Goal: Task Accomplishment & Management: Manage account settings

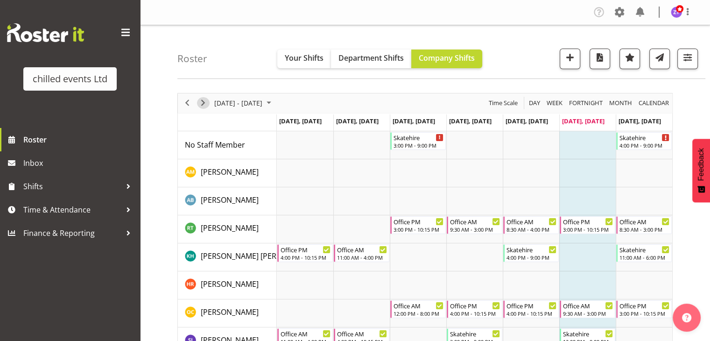
click at [205, 105] on span "Next" at bounding box center [203, 103] width 11 height 12
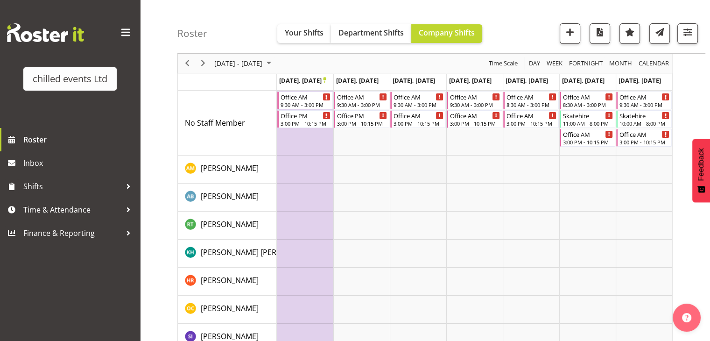
scroll to position [41, 0]
click at [296, 137] on td "Timeline Week of September 27, 2025" at bounding box center [305, 122] width 57 height 65
click at [568, 37] on span "button" at bounding box center [570, 32] width 12 height 12
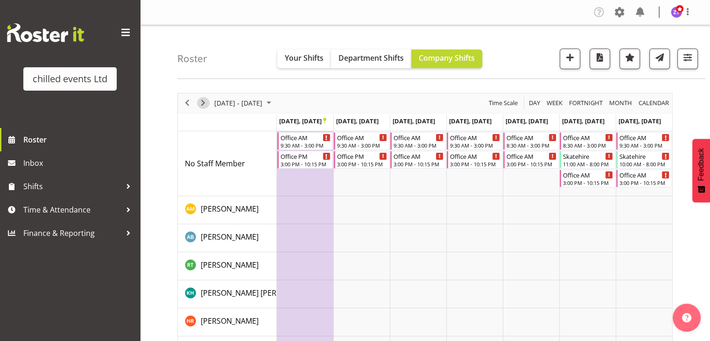
click at [205, 102] on span "Next" at bounding box center [203, 103] width 11 height 12
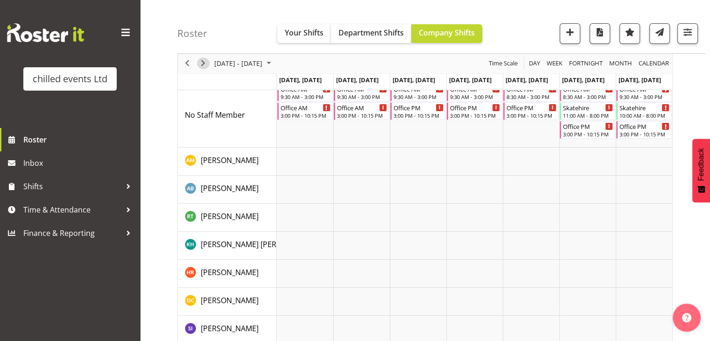
scroll to position [18, 0]
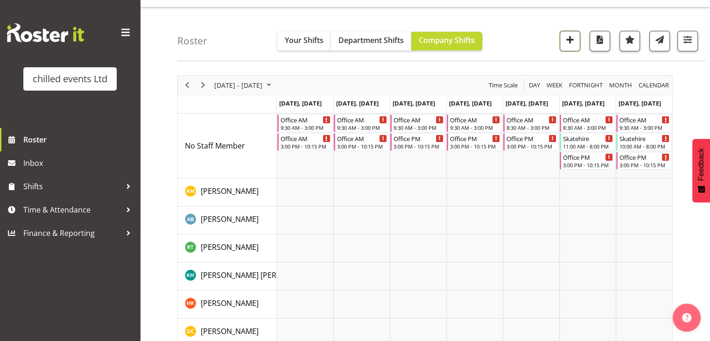
click at [564, 40] on button "button" at bounding box center [570, 41] width 21 height 21
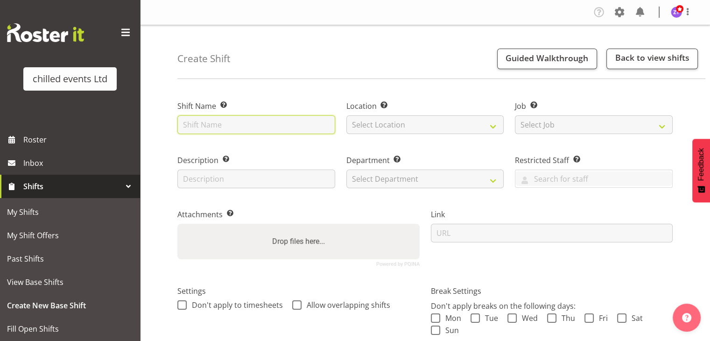
click at [215, 125] on input "text" at bounding box center [256, 124] width 158 height 19
type input "Skatehire"
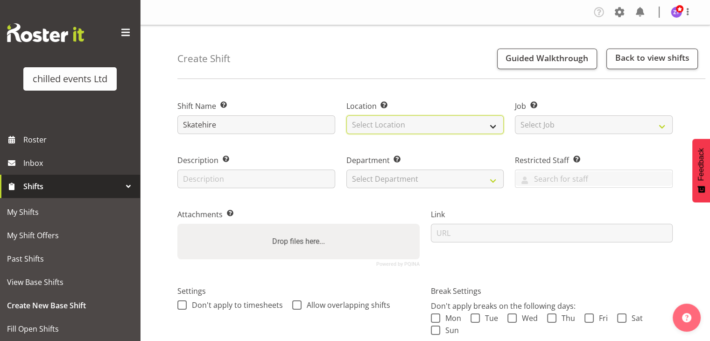
click at [417, 115] on select "Select Location Hamilton Ice Rink Hawkes Bay Ice Rink Palmerston North Rotorua …" at bounding box center [425, 124] width 158 height 19
select select "1283"
click at [346, 115] on select "Select Location Hamilton Ice Rink Hawkes Bay Ice Rink Palmerston North Rotorua …" at bounding box center [425, 124] width 158 height 19
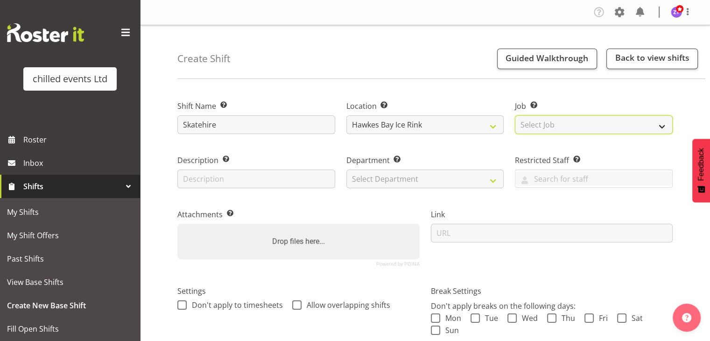
click at [532, 127] on select "Select Job Create new job build/dismantle Duty Manager ice maintance office Ska…" at bounding box center [594, 124] width 158 height 19
select select "843"
click at [515, 115] on select "Select Job Create new job build/dismantle Duty Manager ice maintance office Ska…" at bounding box center [594, 124] width 158 height 19
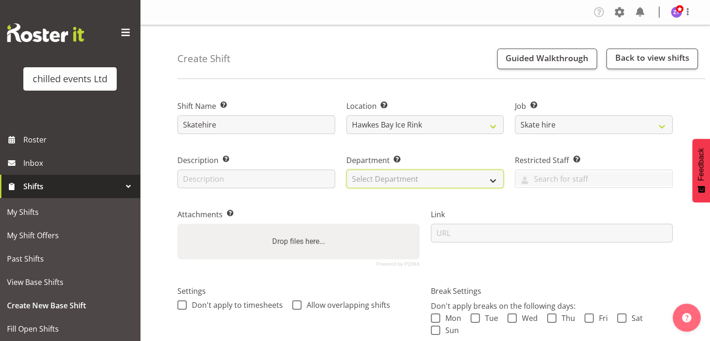
click at [446, 175] on select "Select Department Duty Manager Maintence Skate Hire/office Steward" at bounding box center [425, 179] width 158 height 19
select select "153"
click at [346, 170] on select "Select Department Duty Manager Maintence Skate Hire/office Steward" at bounding box center [425, 179] width 158 height 19
click at [355, 206] on div "Attachments Add any relevant attachments to the shift (e.g. Health & Safety Pla…" at bounding box center [299, 234] width 254 height 77
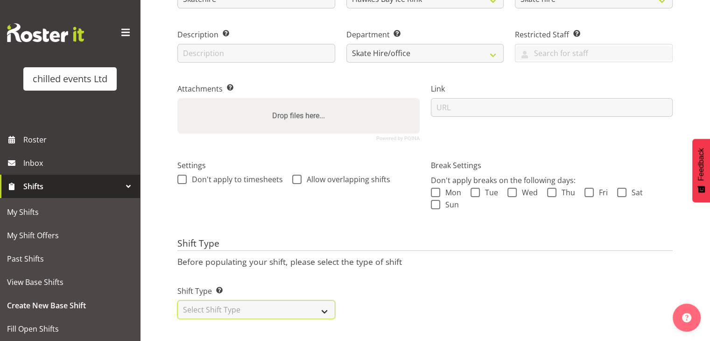
click at [322, 304] on select "Select Shift Type One Off Shift Recurring Shift Rotating Shift" at bounding box center [256, 309] width 158 height 19
click at [177, 300] on select "Select Shift Type One Off Shift Recurring Shift Rotating Shift" at bounding box center [256, 309] width 158 height 19
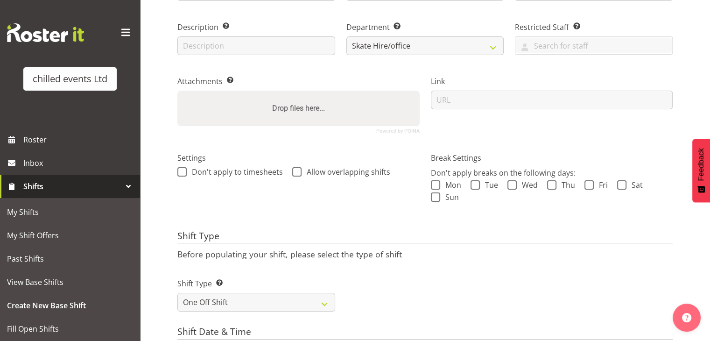
click at [390, 289] on div "Shift Type Shift Types: One Off – Select this if you would like a single shift …" at bounding box center [425, 291] width 507 height 52
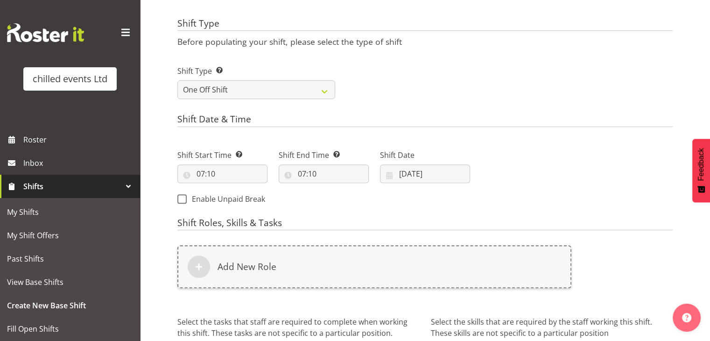
scroll to position [346, 0]
click at [304, 92] on select "One Off Shift Recurring Shift Rotating Shift" at bounding box center [256, 89] width 158 height 19
select select "recurring"
click at [177, 80] on select "One Off Shift Recurring Shift Rotating Shift" at bounding box center [256, 89] width 158 height 19
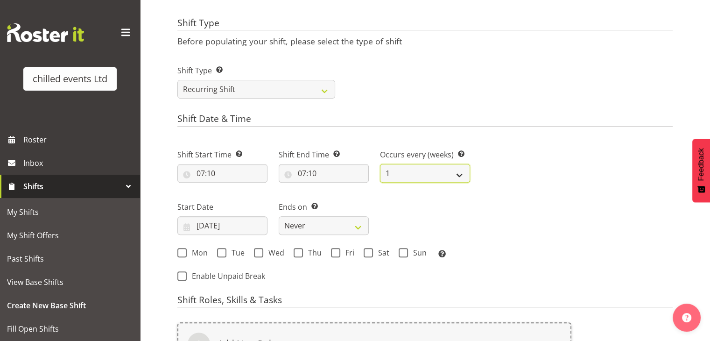
click at [420, 172] on select "1 2 3 4 5 6 7 8 9 10 11 12" at bounding box center [425, 173] width 90 height 19
click at [203, 174] on input "07:10" at bounding box center [222, 173] width 90 height 19
click at [240, 195] on select "00 01 02 03 04 05 06 07 08 09 10 11 12 13 14 15 16 17 18 19 20 21 22 23" at bounding box center [241, 197] width 21 height 19
select select "10"
click at [231, 188] on select "00 01 02 03 04 05 06 07 08 09 10 11 12 13 14 15 16 17 18 19 20 21 22 23" at bounding box center [241, 197] width 21 height 19
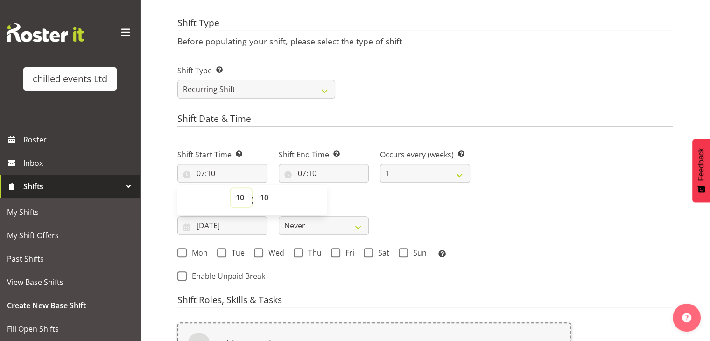
type input "10:10"
click at [267, 198] on select "00 01 02 03 04 05 06 07 08 09 10 11 12 13 14 15 16 17 18 19 20 21 22 23 24 25 2…" at bounding box center [265, 197] width 21 height 19
select select "0"
click at [255, 188] on select "00 01 02 03 04 05 06 07 08 09 10 11 12 13 14 15 16 17 18 19 20 21 22 23 24 25 2…" at bounding box center [265, 197] width 21 height 19
type input "10:00"
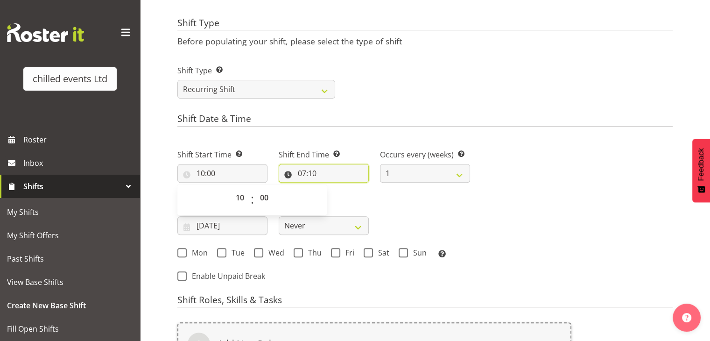
click at [306, 175] on input "07:10" at bounding box center [324, 173] width 90 height 19
click at [341, 198] on select "00 01 02 03 04 05 06 07 08 09 10 11 12 13 14 15 16 17 18 19 20 21 22 23" at bounding box center [342, 197] width 21 height 19
select select "15"
click at [332, 188] on select "00 01 02 03 04 05 06 07 08 09 10 11 12 13 14 15 16 17 18 19 20 21 22 23" at bounding box center [342, 197] width 21 height 19
type input "15:10"
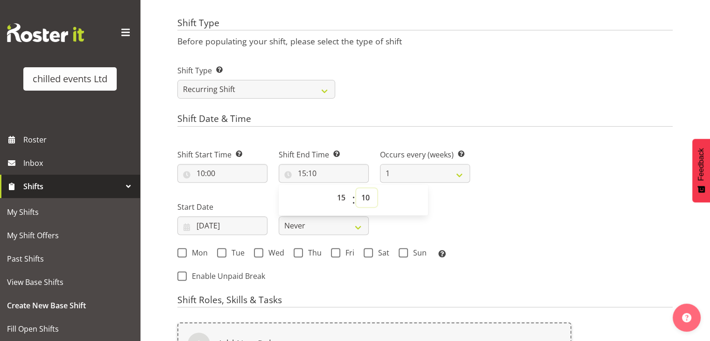
click at [370, 198] on select "00 01 02 03 04 05 06 07 08 09 10 11 12 13 14 15 16 17 18 19 20 21 22 23 24 25 2…" at bounding box center [366, 197] width 21 height 19
select select "0"
click at [356, 188] on select "00 01 02 03 04 05 06 07 08 09 10 11 12 13 14 15 16 17 18 19 20 21 22 23 24 25 2…" at bounding box center [366, 197] width 21 height 19
type input "15:00"
click at [396, 85] on div "Shift Type Shift Types: One Off – Select this if you would like a single shift …" at bounding box center [425, 78] width 507 height 52
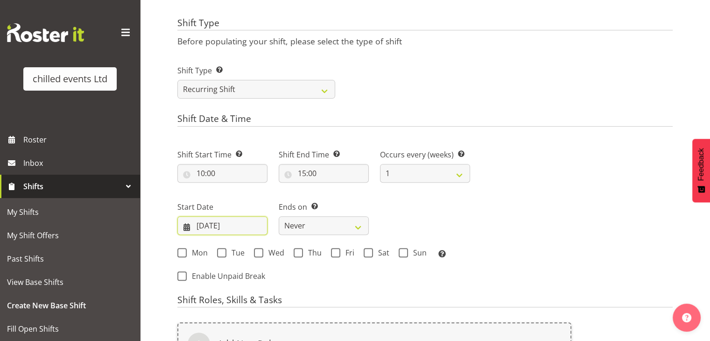
click at [234, 230] on input "20/09/2025" at bounding box center [222, 225] width 90 height 19
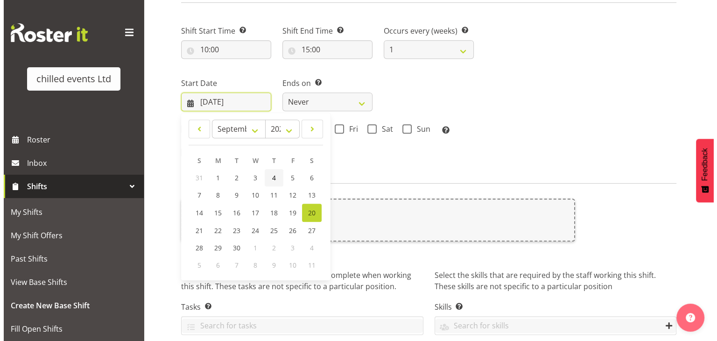
scroll to position [471, 0]
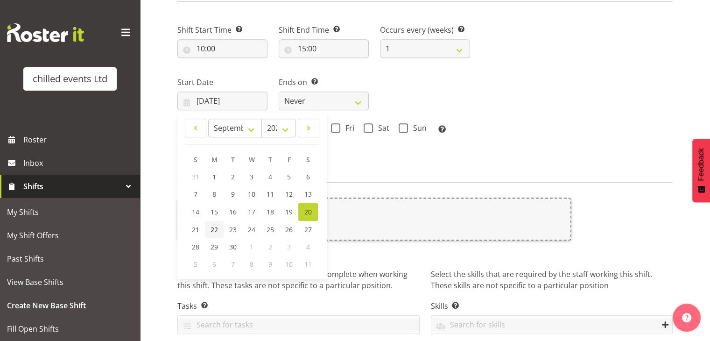
click at [212, 231] on span "22" at bounding box center [214, 229] width 7 height 9
type input "22/09/2025"
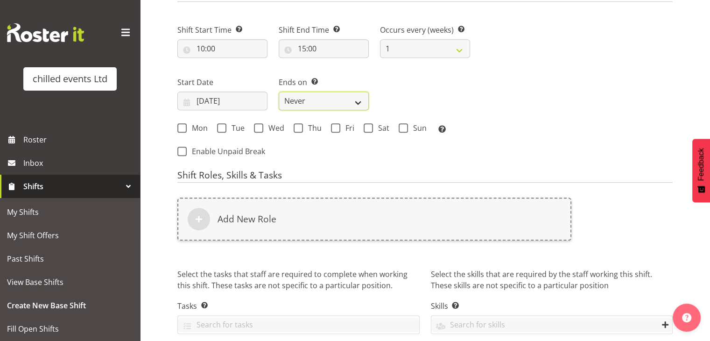
click at [334, 104] on select "Never On Date" at bounding box center [324, 101] width 90 height 19
select select "date"
click at [279, 92] on select "Never On Date" at bounding box center [324, 101] width 90 height 19
select select "8"
select select "2025"
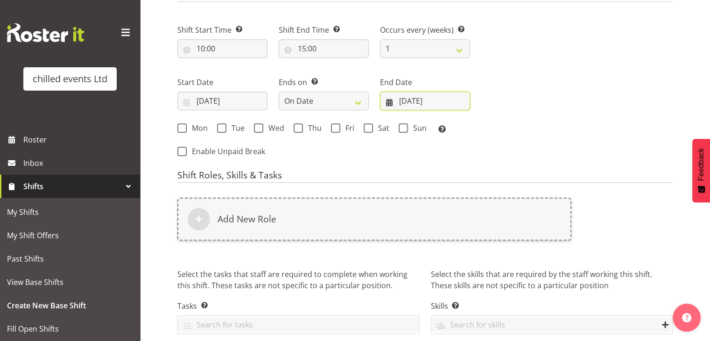
click at [405, 98] on input "20/09/2025" at bounding box center [425, 101] width 90 height 19
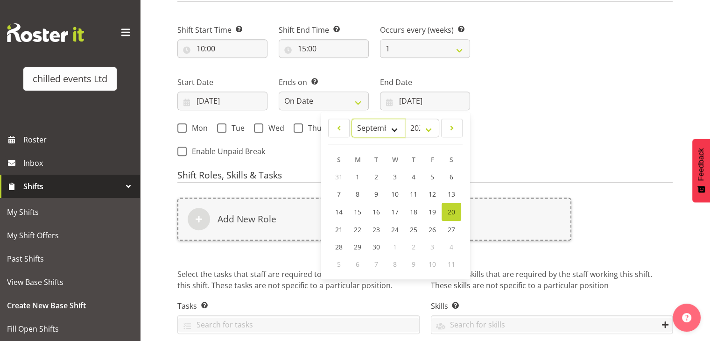
click at [390, 126] on select "January February March April May June July August September October November De…" at bounding box center [379, 128] width 54 height 19
select select "9"
click at [352, 119] on select "January February March April May June July August September October November De…" at bounding box center [379, 128] width 54 height 19
click at [448, 174] on link "4" at bounding box center [451, 176] width 19 height 17
type input "04/10/2025"
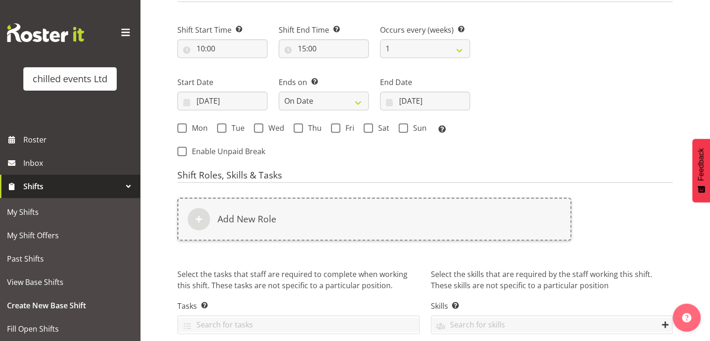
click at [448, 174] on h4 "Shift Roles, Skills & Tasks" at bounding box center [424, 176] width 495 height 13
click at [188, 127] on span "Mon" at bounding box center [197, 127] width 21 height 9
click at [184, 127] on input "Mon" at bounding box center [180, 128] width 6 height 6
checkbox input "true"
click at [220, 125] on span at bounding box center [221, 127] width 9 height 9
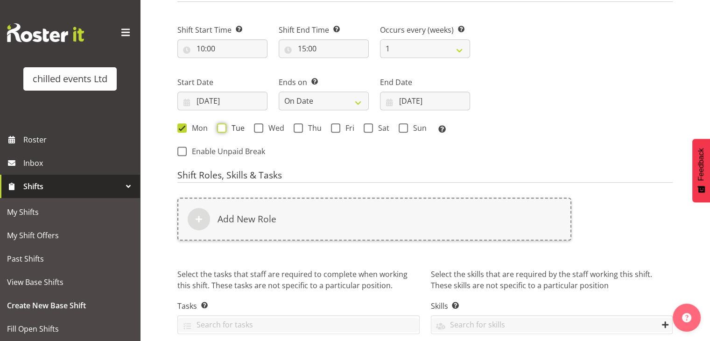
click at [220, 125] on input "Tue" at bounding box center [220, 128] width 6 height 6
checkbox input "true"
click at [258, 125] on span at bounding box center [258, 127] width 9 height 9
click at [258, 125] on input "Wed" at bounding box center [257, 128] width 6 height 6
checkbox input "true"
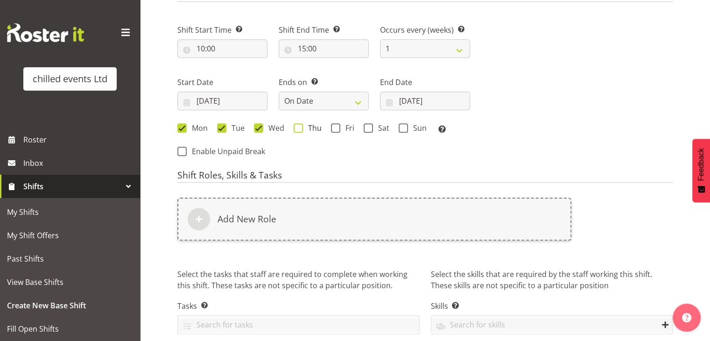
click at [295, 126] on span at bounding box center [298, 127] width 9 height 9
click at [295, 126] on input "Thu" at bounding box center [297, 128] width 6 height 6
checkbox input "true"
click at [337, 127] on span at bounding box center [335, 127] width 9 height 9
click at [337, 127] on input "Fri" at bounding box center [334, 128] width 6 height 6
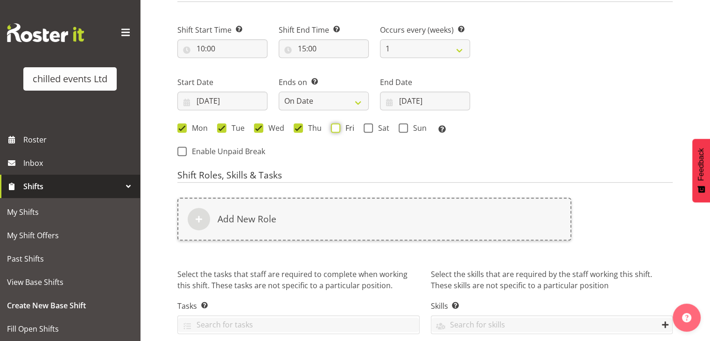
checkbox input "true"
click at [366, 126] on span at bounding box center [368, 127] width 9 height 9
click at [366, 126] on input "Sat" at bounding box center [367, 128] width 6 height 6
checkbox input "true"
click at [402, 127] on span at bounding box center [403, 127] width 9 height 9
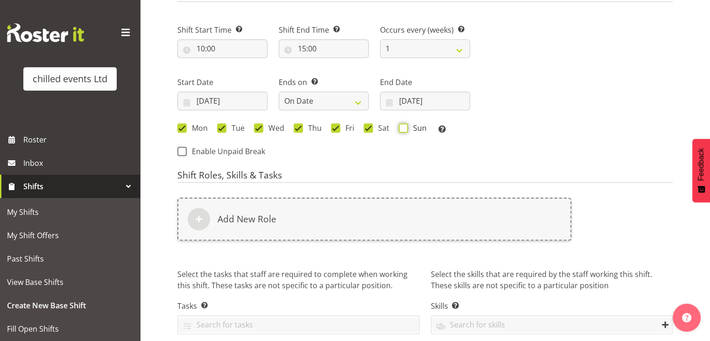
click at [402, 127] on input "Sun" at bounding box center [402, 128] width 6 height 6
checkbox input "true"
click at [504, 133] on div "Next Shifts" at bounding box center [577, 87] width 203 height 153
click at [403, 43] on select "1 2 3 4 5 6 7 8 9 10 11 12" at bounding box center [425, 48] width 90 height 19
click at [380, 39] on select "1 2 3 4 5 6 7 8 9 10 11 12" at bounding box center [425, 48] width 90 height 19
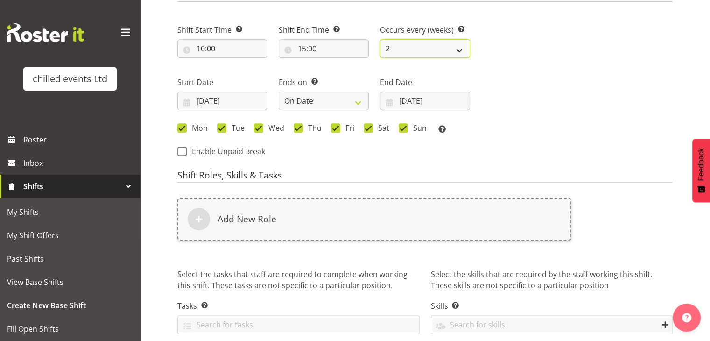
click at [403, 52] on select "1 2 3 4 5 6 7 8 9 10 11 12" at bounding box center [425, 48] width 90 height 19
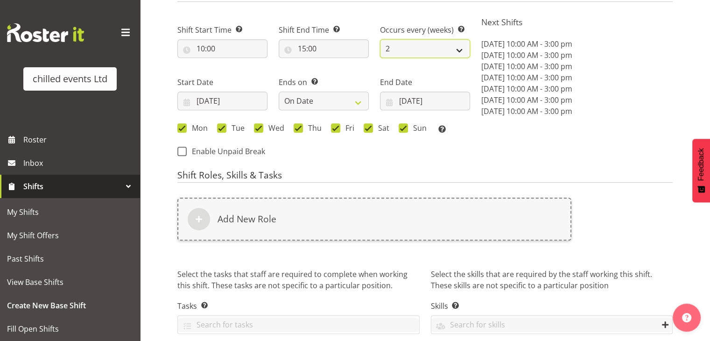
select select "1"
click at [380, 39] on select "1 2 3 4 5 6 7 8 9 10 11 12" at bounding box center [425, 48] width 90 height 19
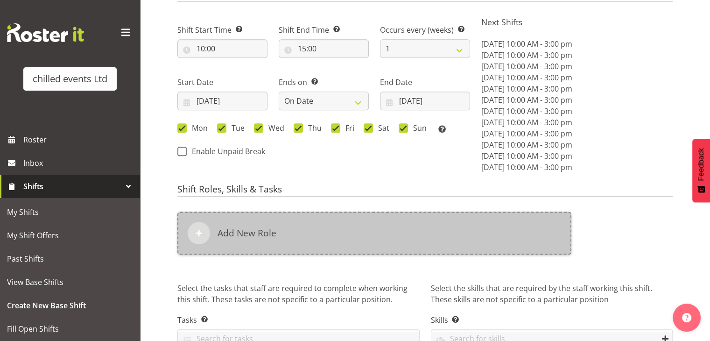
click at [262, 231] on h6 "Add New Role" at bounding box center [247, 232] width 59 height 11
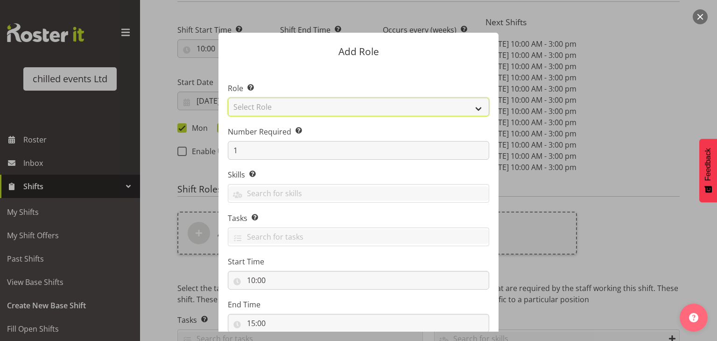
click at [263, 106] on select "Select Role Build/Dismantle Duty Manager Office Attended Skate hire steward" at bounding box center [359, 107] width 262 height 19
select select "273"
click at [228, 98] on select "Select Role Build/Dismantle Duty Manager Office Attended Skate hire steward" at bounding box center [359, 107] width 262 height 19
click at [524, 193] on form "Add Role Role Select the role you wish to add to the shift. Build/Dismantle Dut…" at bounding box center [358, 170] width 448 height 322
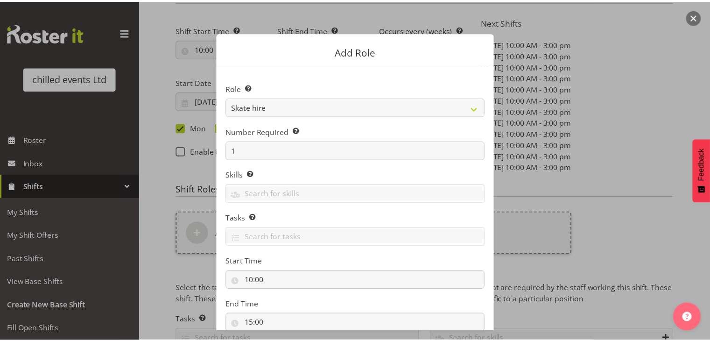
scroll to position [64, 0]
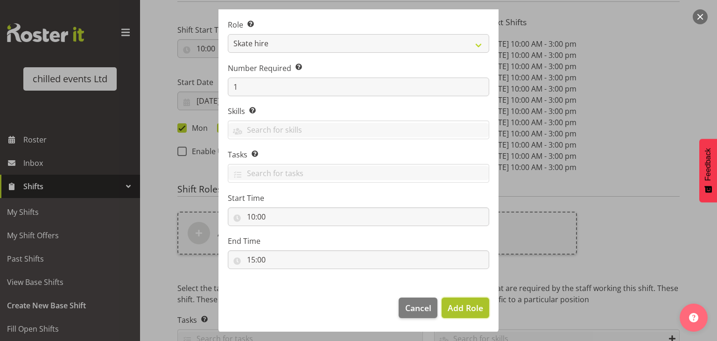
click at [468, 309] on span "Add Role" at bounding box center [465, 307] width 35 height 11
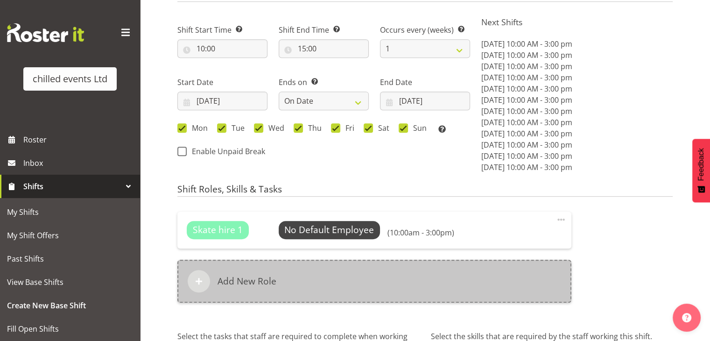
scroll to position [572, 0]
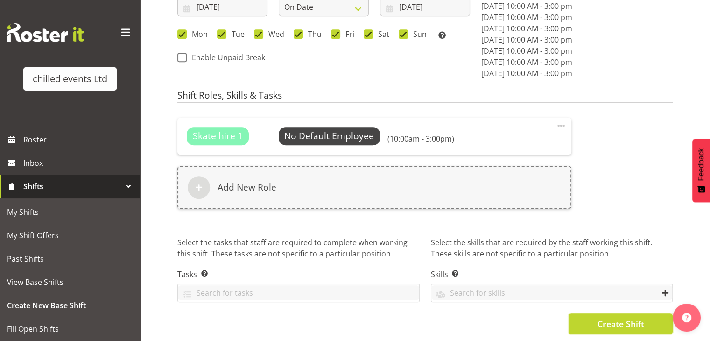
click at [622, 318] on span "Create Shift" at bounding box center [620, 324] width 47 height 12
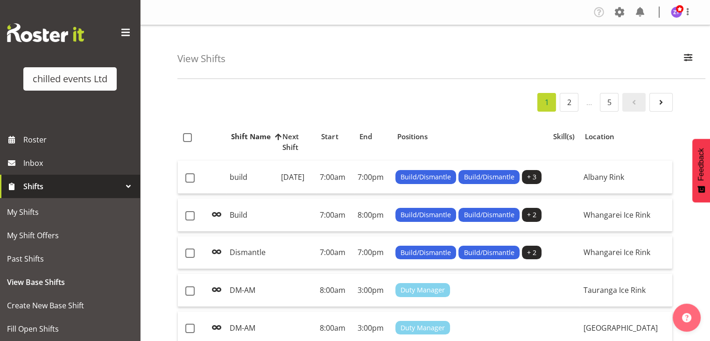
click at [394, 98] on div "1 2 … 5" at bounding box center [424, 102] width 495 height 19
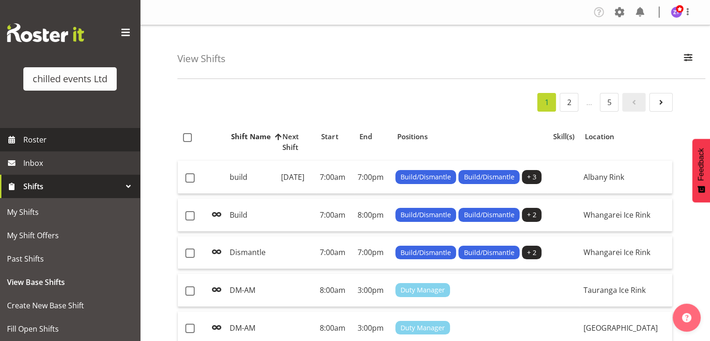
click at [61, 130] on link "Roster" at bounding box center [70, 139] width 140 height 23
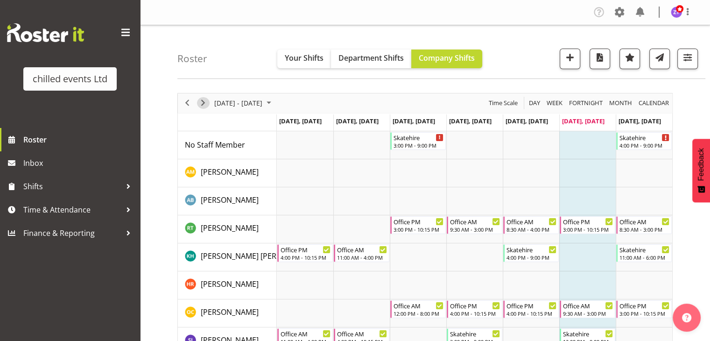
drag, startPoint x: 201, startPoint y: 102, endPoint x: 224, endPoint y: 116, distance: 26.8
click at [201, 102] on span "Next" at bounding box center [203, 103] width 11 height 12
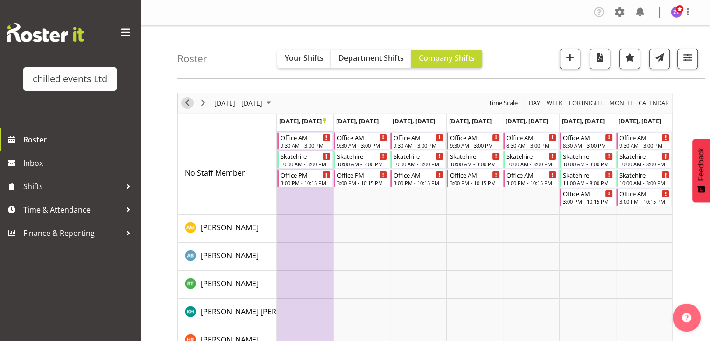
click at [189, 103] on span "Previous" at bounding box center [187, 103] width 11 height 12
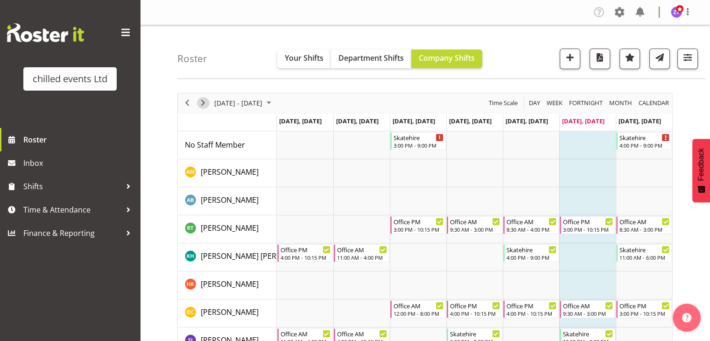
click at [204, 101] on span "Next" at bounding box center [203, 103] width 11 height 12
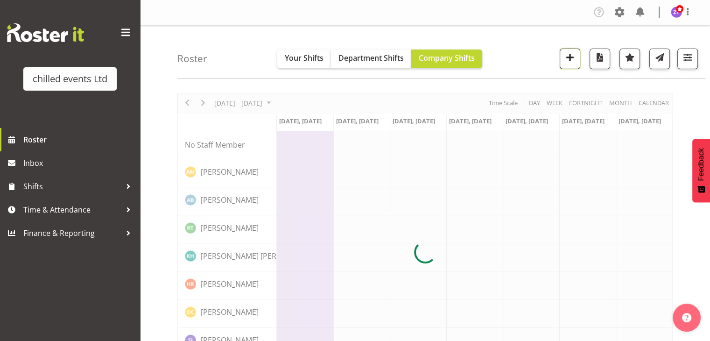
click at [568, 65] on button "button" at bounding box center [570, 59] width 21 height 21
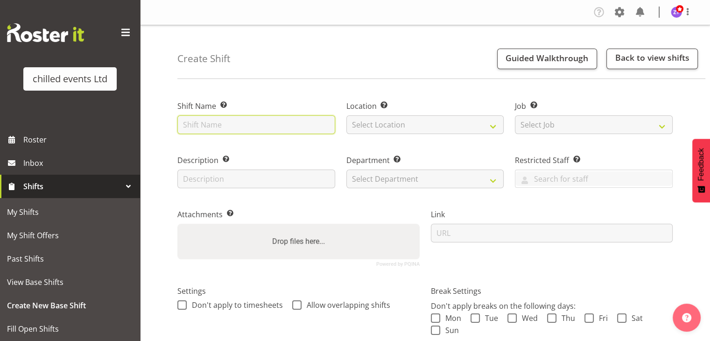
click at [268, 129] on input "text" at bounding box center [256, 124] width 158 height 19
type input "Skatehire"
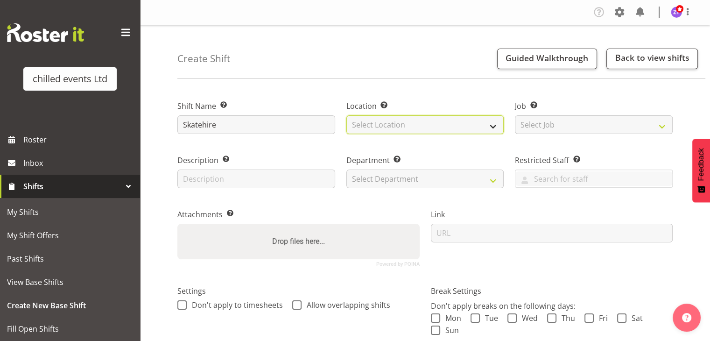
click at [402, 116] on select "Select Location [GEOGRAPHIC_DATA] Ice Rink [GEOGRAPHIC_DATA] Ice Rink [GEOGRAPH…" at bounding box center [425, 124] width 158 height 19
select select "1283"
click at [346, 115] on select "Select Location [GEOGRAPHIC_DATA] Ice Rink [GEOGRAPHIC_DATA] Ice Rink [GEOGRAPH…" at bounding box center [425, 124] width 158 height 19
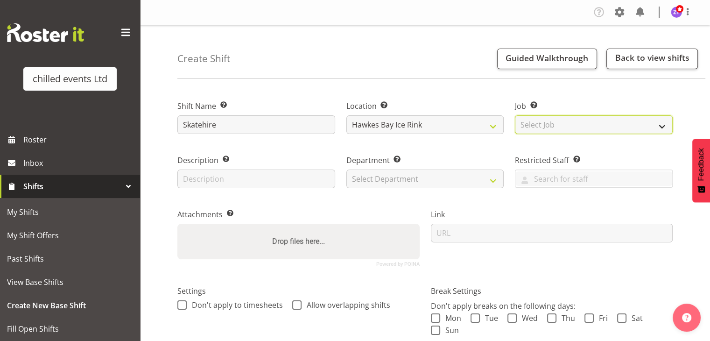
click at [541, 124] on select "Select Job Create new job build/dismantle Duty Manager ice maintance office Ska…" at bounding box center [594, 124] width 158 height 19
select select "843"
click at [515, 115] on select "Select Job Create new job build/dismantle Duty Manager ice maintance office Ska…" at bounding box center [594, 124] width 158 height 19
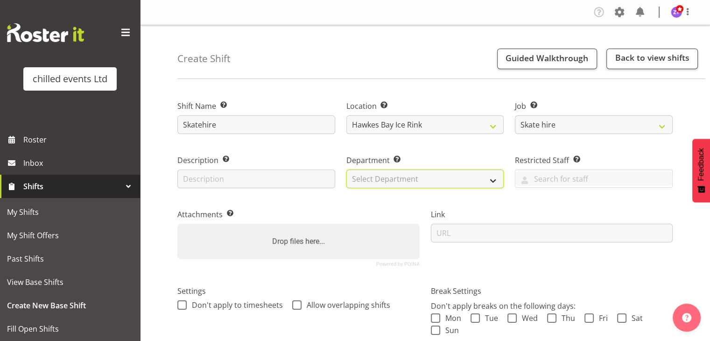
click at [400, 179] on select "Select Department Duty Manager Maintence Skate Hire/office Steward" at bounding box center [425, 179] width 158 height 19
select select "153"
click at [346, 170] on select "Select Department Duty Manager Maintence Skate Hire/office Steward" at bounding box center [425, 179] width 158 height 19
click at [353, 205] on div "Attachments Add any relevant attachments to the shift (e.g. Health & Safety Pla…" at bounding box center [299, 234] width 254 height 77
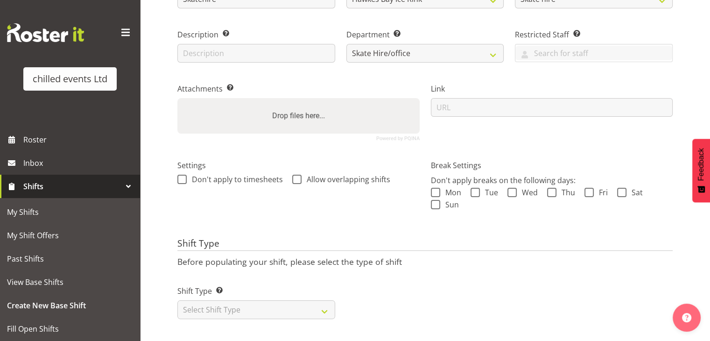
scroll to position [133, 0]
click at [262, 300] on select "Select Shift Type One Off Shift Recurring Shift Rotating Shift" at bounding box center [256, 309] width 158 height 19
select select "one_off"
click at [177, 300] on select "Select Shift Type One Off Shift Recurring Shift Rotating Shift" at bounding box center [256, 309] width 158 height 19
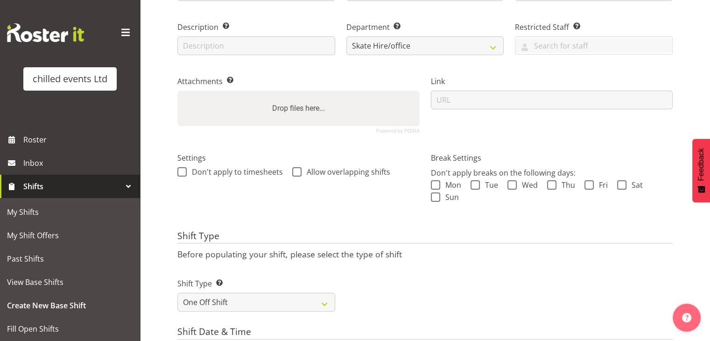
click at [264, 229] on form "Shift Name Enter a name for the shift (e.g. Day Shift). Skatehire Location Ente…" at bounding box center [424, 290] width 495 height 672
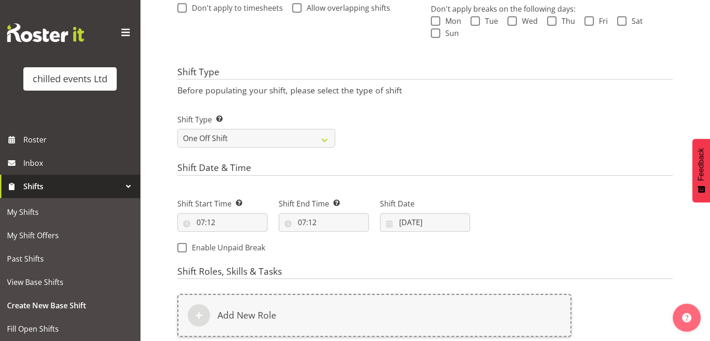
scroll to position [297, 0]
click at [421, 219] on input "20/09/2025" at bounding box center [425, 222] width 90 height 19
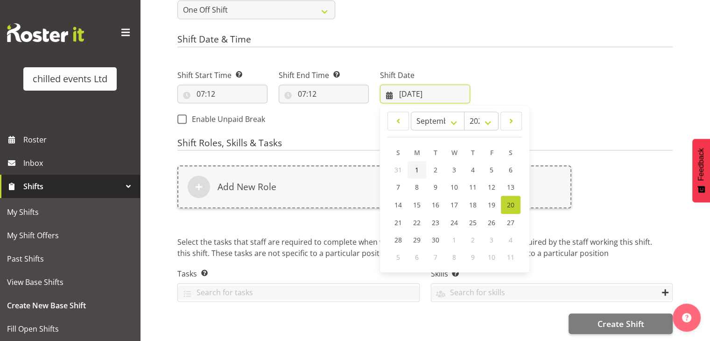
scroll to position [432, 0]
click at [412, 217] on link "22" at bounding box center [417, 222] width 19 height 17
type input "22/09/2025"
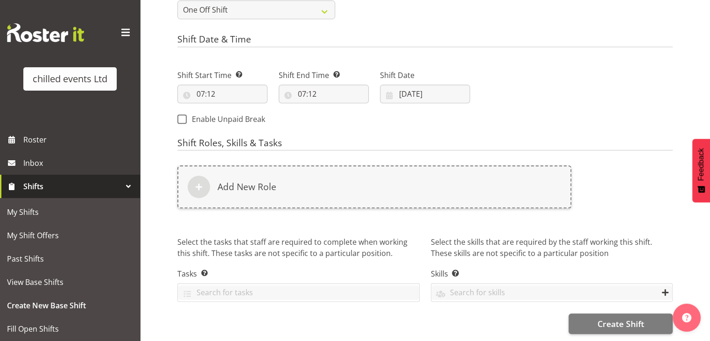
click at [334, 99] on div "Shift End Time Set the time of the day you wish this shift to finish 07:12 00 0…" at bounding box center [323, 83] width 101 height 52
click at [202, 86] on input "07:12" at bounding box center [222, 94] width 90 height 19
click at [244, 111] on select "00 01 02 03 04 05 06 07 08 09 10 11 12 13 14 15 16 17 18 19 20 21 22 23" at bounding box center [241, 118] width 21 height 19
select select "16"
click at [231, 109] on select "00 01 02 03 04 05 06 07 08 09 10 11 12 13 14 15 16 17 18 19 20 21 22 23" at bounding box center [241, 118] width 21 height 19
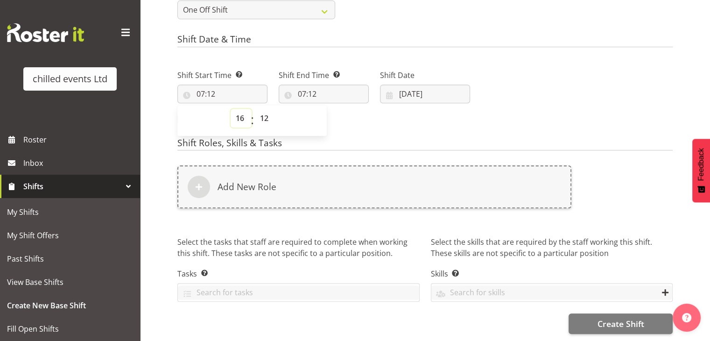
type input "16:12"
click at [267, 110] on select "00 01 02 03 04 05 06 07 08 09 10 11 12 13 14 15 16 17 18 19 20 21 22 23 24 25 2…" at bounding box center [265, 118] width 21 height 19
select select "0"
click at [255, 109] on select "00 01 02 03 04 05 06 07 08 09 10 11 12 13 14 15 16 17 18 19 20 21 22 23 24 25 2…" at bounding box center [265, 118] width 21 height 19
type input "16:00"
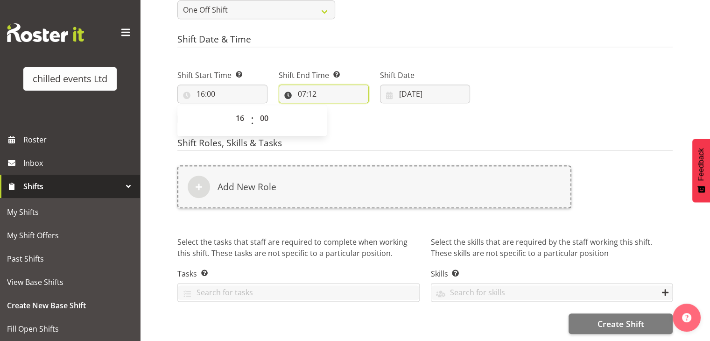
click at [304, 85] on input "07:12" at bounding box center [324, 94] width 90 height 19
click at [344, 112] on select "00 01 02 03 04 05 06 07 08 09 10 11 12 13 14 15 16 17 18 19 20 21 22 23" at bounding box center [342, 118] width 21 height 19
select select "21"
click at [332, 109] on select "00 01 02 03 04 05 06 07 08 09 10 11 12 13 14 15 16 17 18 19 20 21 22 23" at bounding box center [342, 118] width 21 height 19
type input "21:12"
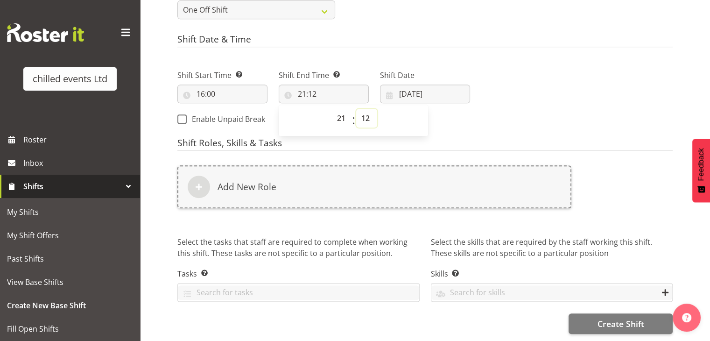
click at [362, 111] on select "00 01 02 03 04 05 06 07 08 09 10 11 12 13 14 15 16 17 18 19 20 21 22 23 24 25 2…" at bounding box center [366, 118] width 21 height 19
select select "0"
click at [356, 109] on select "00 01 02 03 04 05 06 07 08 09 10 11 12 13 14 15 16 17 18 19 20 21 22 23 24 25 2…" at bounding box center [366, 118] width 21 height 19
type input "21:00"
click at [435, 124] on div "Shift Start Time Set the time of the day you wish this shift to start 16:00 00 …" at bounding box center [324, 95] width 304 height 76
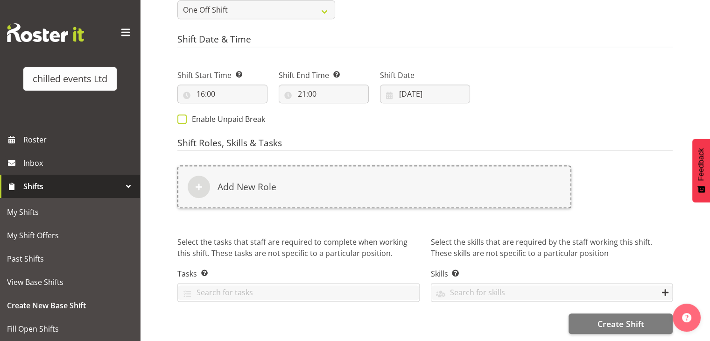
scroll to position [384, 0]
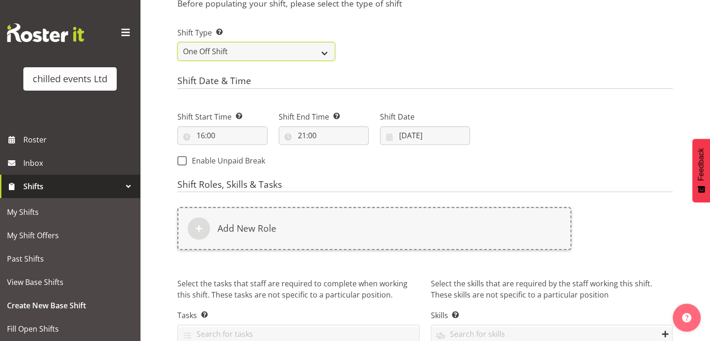
click at [225, 55] on select "One Off Shift Recurring Shift Rotating Shift" at bounding box center [256, 51] width 158 height 19
select select "recurring"
click at [177, 42] on select "One Off Shift Recurring Shift Rotating Shift" at bounding box center [256, 51] width 158 height 19
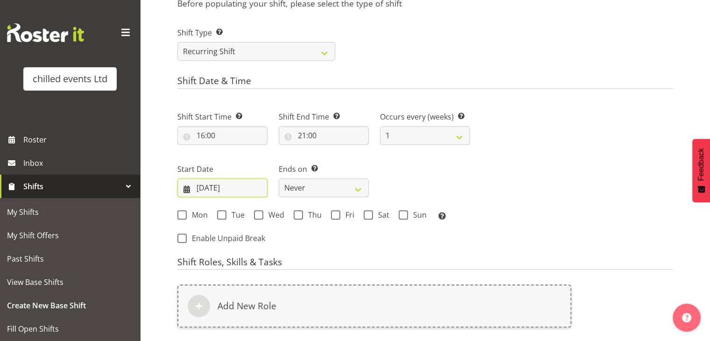
click at [238, 188] on input "22/09/2025" at bounding box center [222, 187] width 90 height 19
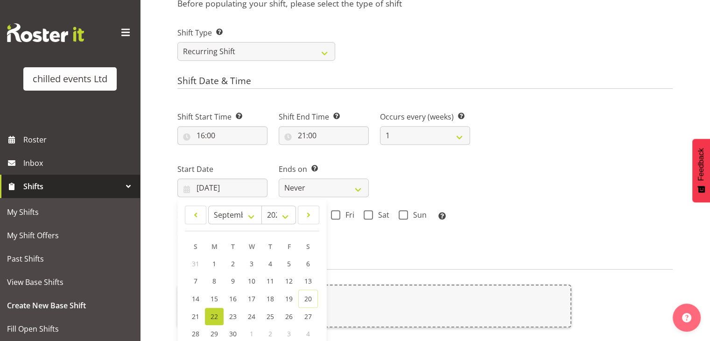
click at [211, 314] on span "22" at bounding box center [214, 316] width 7 height 9
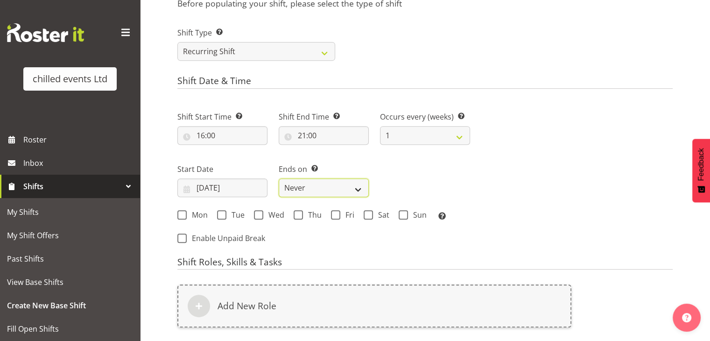
click at [311, 183] on select "Never On Date" at bounding box center [324, 187] width 90 height 19
select select "date"
click at [279, 178] on select "Never On Date" at bounding box center [324, 187] width 90 height 19
select select "8"
select select "2025"
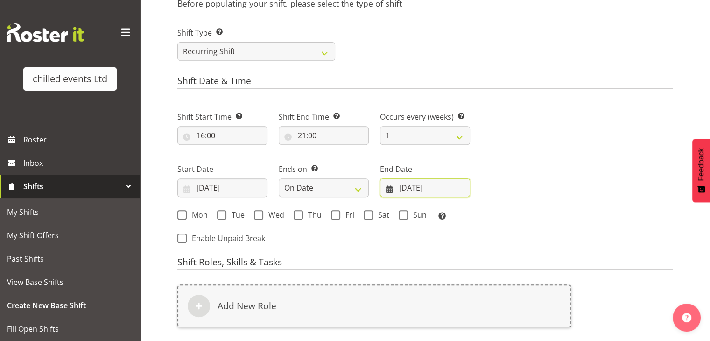
click at [420, 188] on input "20/09/2025" at bounding box center [425, 187] width 90 height 19
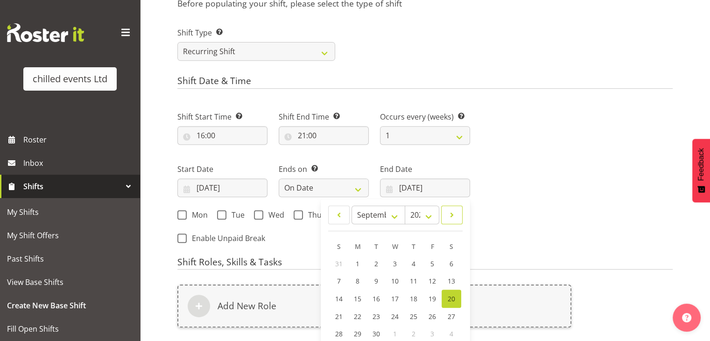
click at [456, 212] on span at bounding box center [451, 214] width 9 height 11
select select "9"
click at [448, 262] on link "4" at bounding box center [451, 263] width 19 height 17
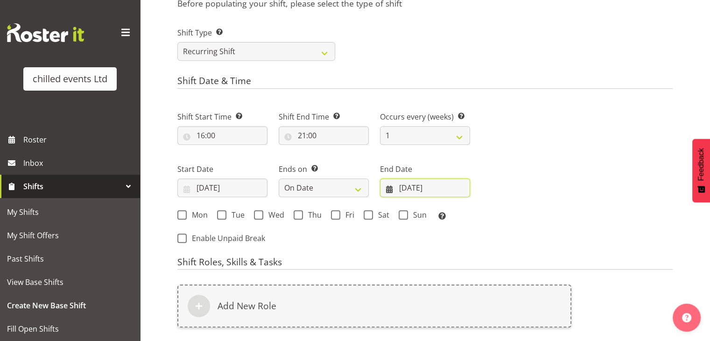
click at [444, 193] on input "04/10/2025" at bounding box center [425, 187] width 90 height 19
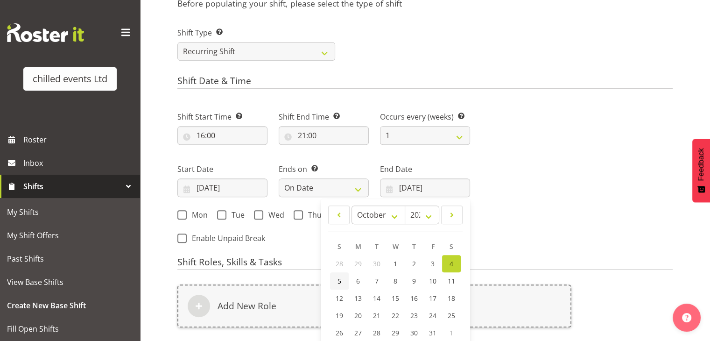
click at [344, 284] on link "5" at bounding box center [339, 280] width 19 height 17
type input "05/10/2025"
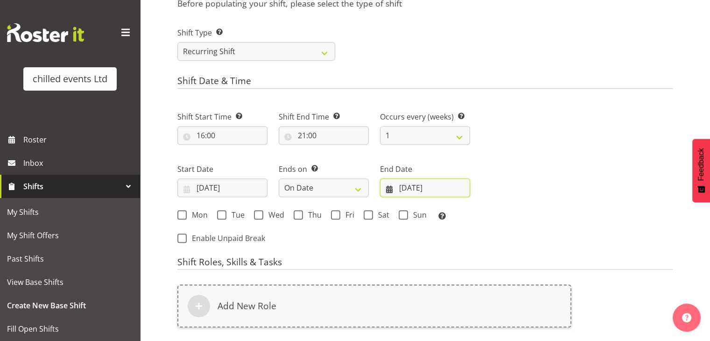
click at [417, 186] on input "05/10/2025" at bounding box center [425, 187] width 90 height 19
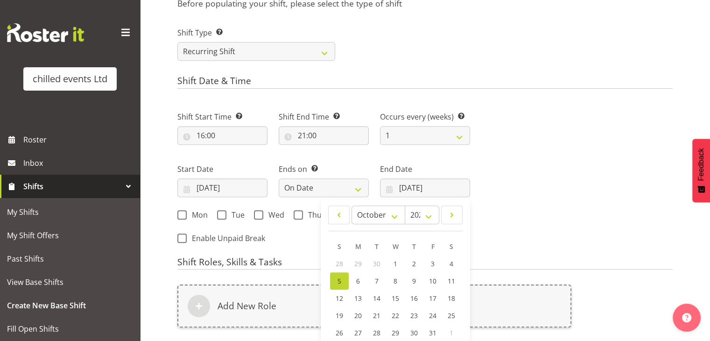
click at [308, 250] on div "Shift Start Time Set the time of the day you wish this shift to start 16:00 00 …" at bounding box center [324, 174] width 304 height 153
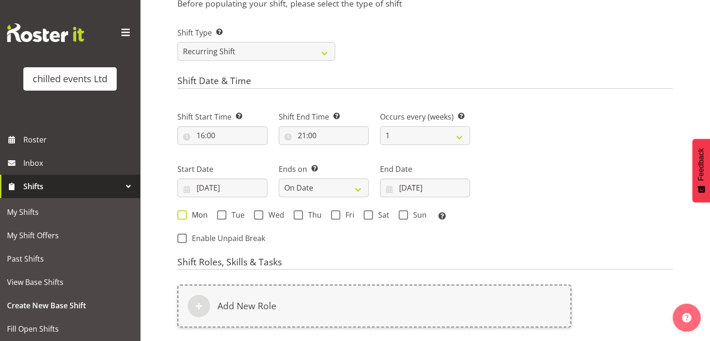
click at [179, 212] on span at bounding box center [181, 214] width 9 height 9
click at [179, 212] on input "Mon" at bounding box center [180, 215] width 6 height 6
checkbox input "true"
click at [221, 212] on span at bounding box center [221, 214] width 9 height 9
click at [221, 212] on input "Tue" at bounding box center [220, 215] width 6 height 6
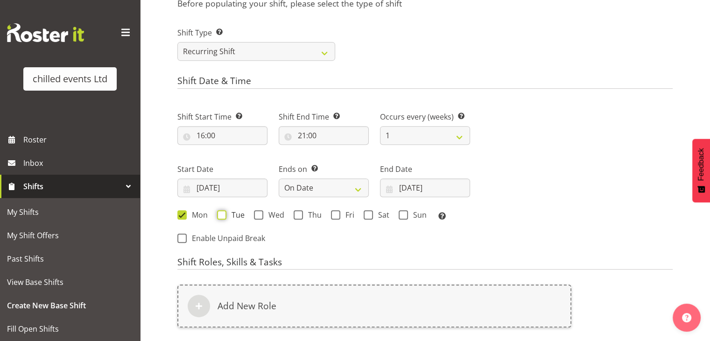
checkbox input "true"
click at [259, 209] on div "Mon Tue Wed Thu Fri Sat Sun Select the days of the week you wish to create this…" at bounding box center [324, 215] width 304 height 25
click at [262, 215] on span at bounding box center [258, 214] width 9 height 9
click at [260, 215] on input "Wed" at bounding box center [257, 215] width 6 height 6
checkbox input "true"
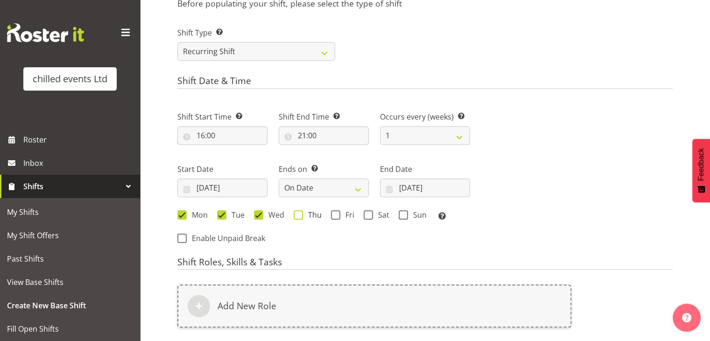
click at [297, 212] on span at bounding box center [298, 214] width 9 height 9
click at [297, 212] on input "Thu" at bounding box center [297, 215] width 6 height 6
checkbox input "true"
click at [335, 212] on span at bounding box center [335, 214] width 9 height 9
click at [335, 212] on input "Fri" at bounding box center [334, 215] width 6 height 6
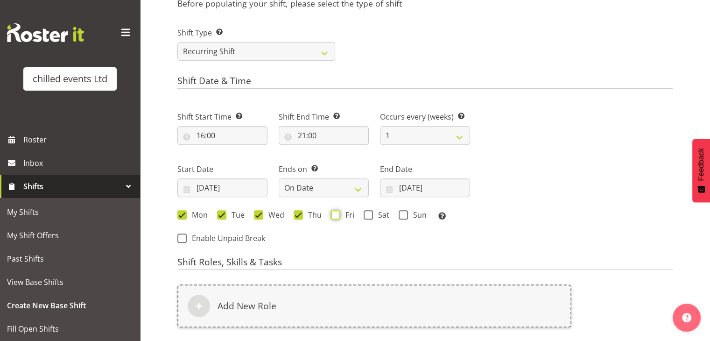
checkbox input "true"
click at [368, 211] on span at bounding box center [368, 214] width 9 height 9
click at [368, 212] on input "Sat" at bounding box center [367, 215] width 6 height 6
checkbox input "true"
click at [405, 212] on span at bounding box center [403, 214] width 9 height 9
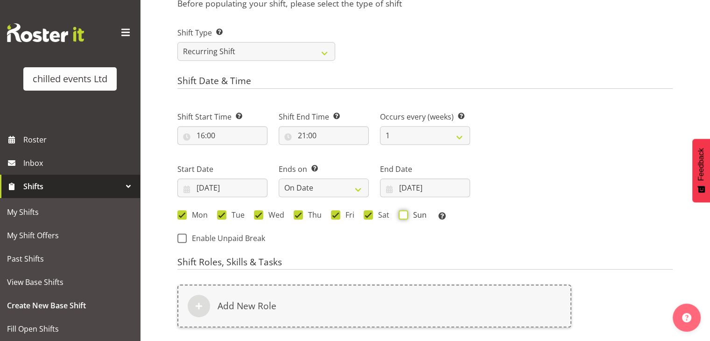
click at [405, 212] on input "Sun" at bounding box center [402, 215] width 6 height 6
checkbox input "true"
click at [406, 245] on div "Shift Start Time Set the time of the day you wish this shift to start 16:00 00 …" at bounding box center [324, 174] width 304 height 153
click at [407, 138] on select "1 2 3 4 5 6 7 8 9 10 11 12" at bounding box center [425, 135] width 90 height 19
click at [380, 126] on select "1 2 3 4 5 6 7 8 9 10 11 12" at bounding box center [425, 135] width 90 height 19
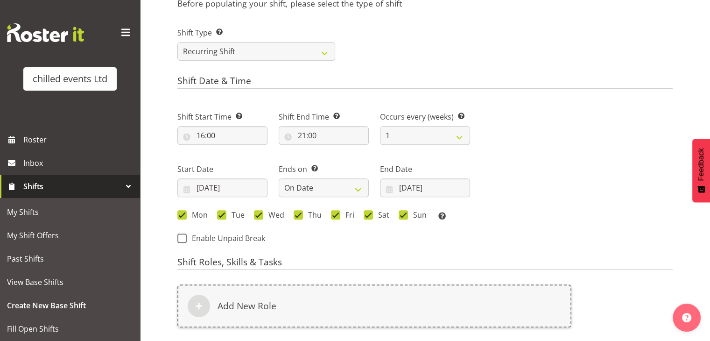
click at [400, 85] on h4 "Shift Date & Time" at bounding box center [424, 82] width 495 height 13
click at [401, 140] on select "1 2 3 4 5 6 7 8 9 10 11 12" at bounding box center [425, 135] width 90 height 19
click at [380, 126] on select "1 2 3 4 5 6 7 8 9 10 11 12" at bounding box center [425, 135] width 90 height 19
click at [398, 84] on h4 "Shift Date & Time" at bounding box center [424, 82] width 495 height 13
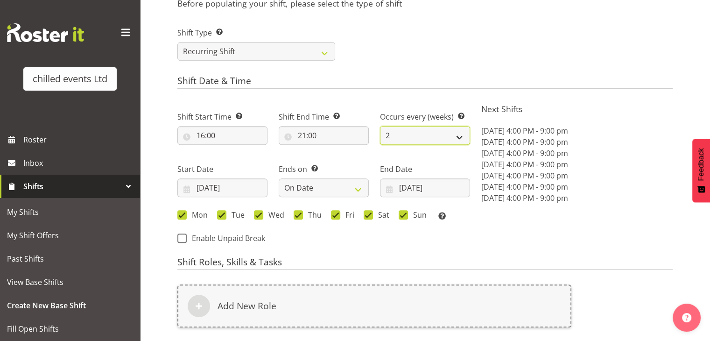
click at [417, 130] on select "1 2 3 4 5 6 7 8 9 10 11 12" at bounding box center [425, 135] width 90 height 19
select select "1"
click at [380, 126] on select "1 2 3 4 5 6 7 8 9 10 11 12" at bounding box center [425, 135] width 90 height 19
click at [407, 98] on div "Shift Date & Time Shift Start Time Set the time of the day you wish this shift …" at bounding box center [424, 164] width 495 height 176
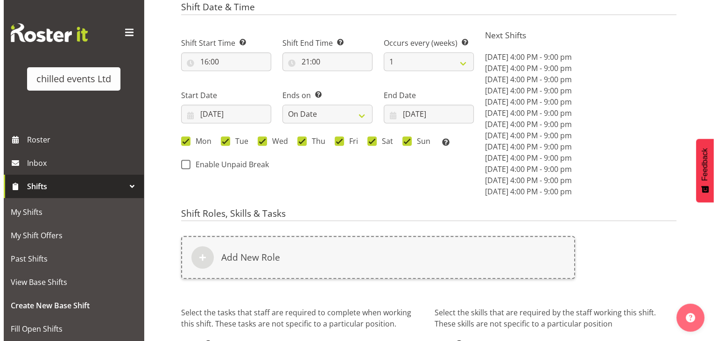
scroll to position [458, 0]
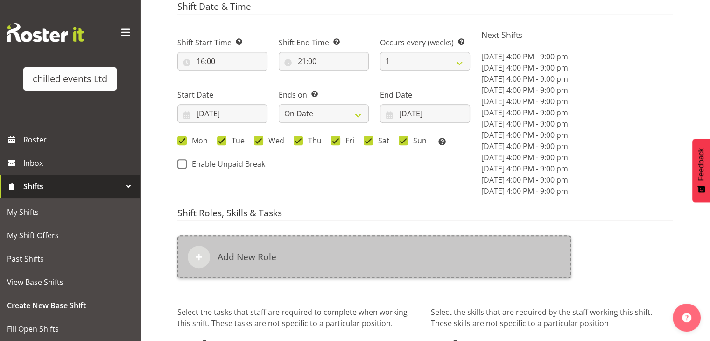
click at [263, 268] on div "Add New Role" at bounding box center [374, 256] width 394 height 43
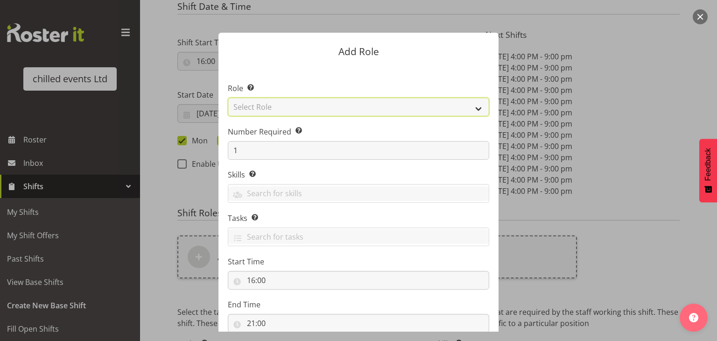
click at [271, 104] on select "Select Role Build/Dismantle Duty Manager Office Attended Skate hire steward" at bounding box center [359, 107] width 262 height 19
select select "273"
click at [228, 98] on select "Select Role Build/Dismantle Duty Manager Office Attended Skate hire steward" at bounding box center [359, 107] width 262 height 19
click at [302, 71] on section "Role Select the role you wish to add to the shift. Build/Dismantle Duty Manager…" at bounding box center [359, 209] width 280 height 286
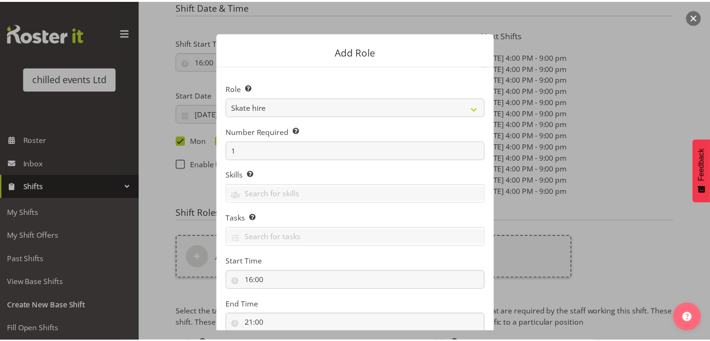
scroll to position [64, 0]
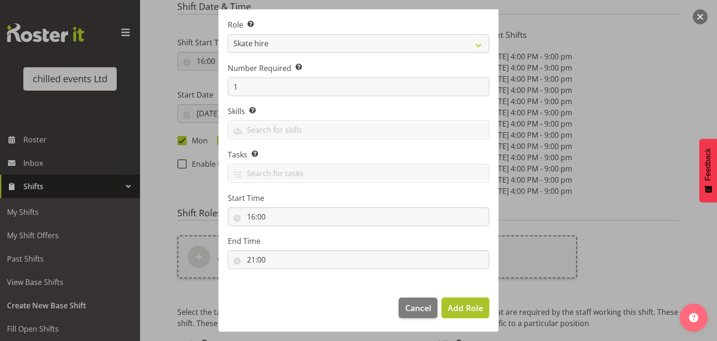
click at [466, 305] on span "Add Role" at bounding box center [465, 307] width 35 height 11
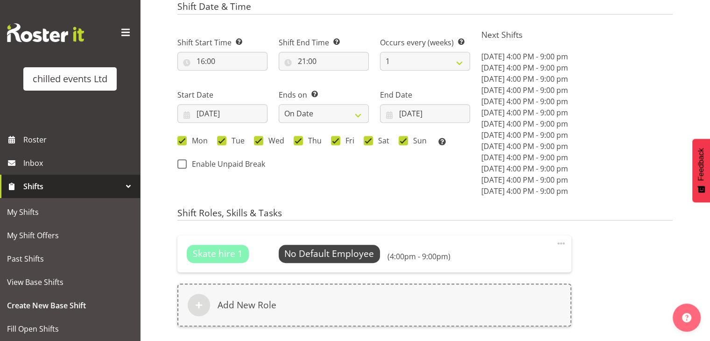
scroll to position [583, 0]
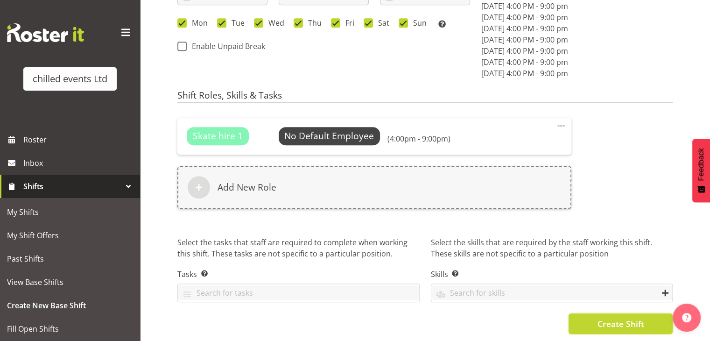
click at [612, 318] on span "Create Shift" at bounding box center [620, 324] width 47 height 12
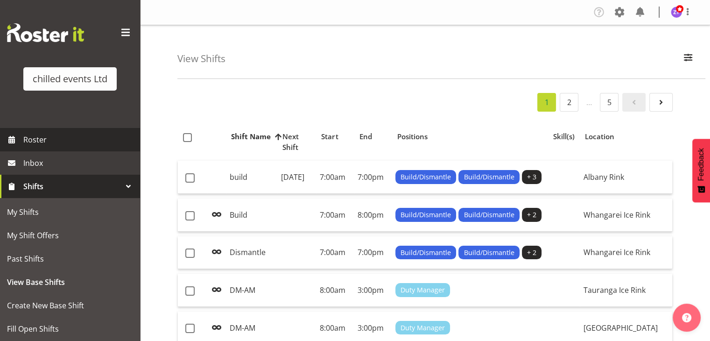
click at [32, 137] on span "Roster" at bounding box center [79, 140] width 112 height 14
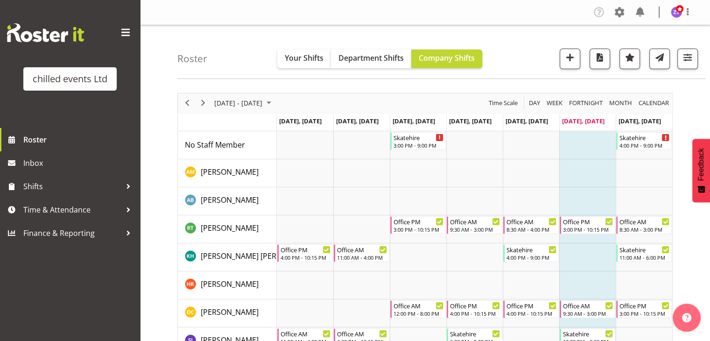
click at [251, 73] on div "Roster Your Shifts Department Shifts Company Shifts All Locations Clear [PERSON…" at bounding box center [441, 52] width 528 height 54
click at [203, 104] on span "Next" at bounding box center [203, 103] width 11 height 12
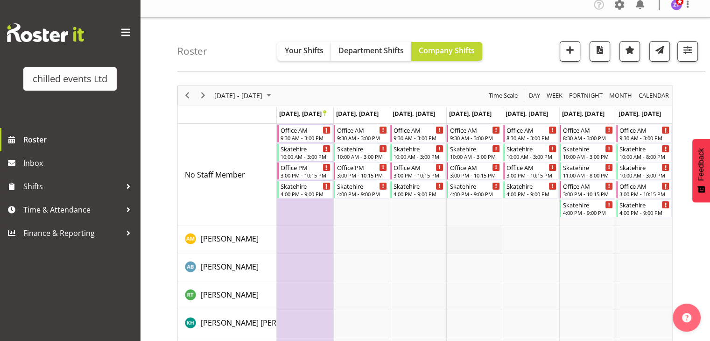
scroll to position [6, 0]
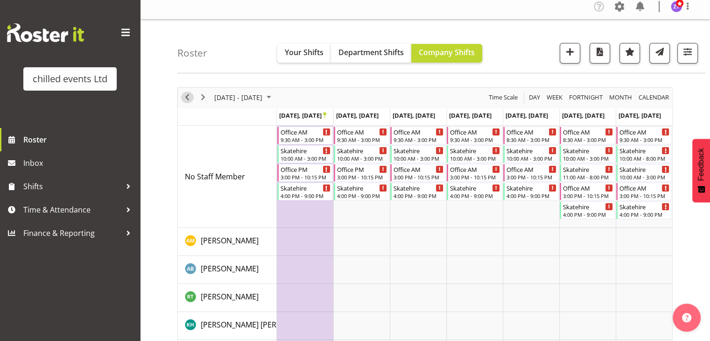
click at [183, 96] on span "Previous" at bounding box center [187, 98] width 11 height 12
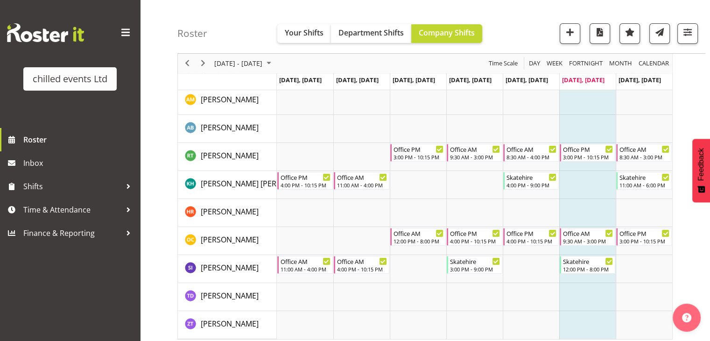
scroll to position [73, 0]
click at [203, 65] on span "Next" at bounding box center [203, 64] width 11 height 12
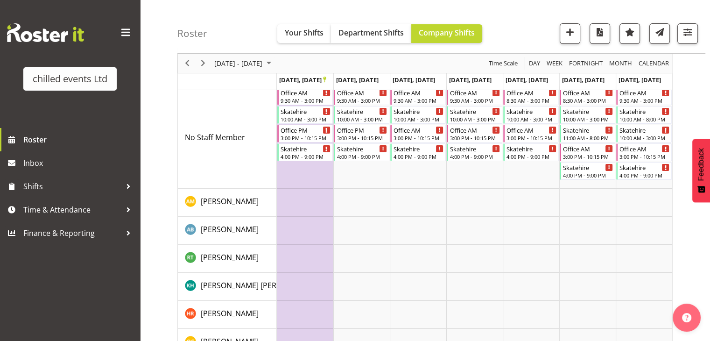
scroll to position [50, 0]
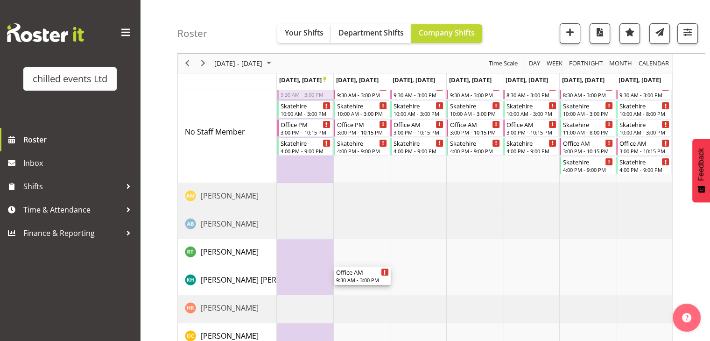
drag, startPoint x: 311, startPoint y: 94, endPoint x: 345, endPoint y: 275, distance: 183.9
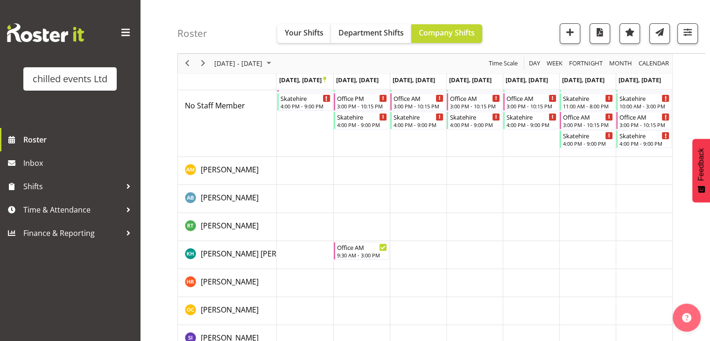
scroll to position [78, 0]
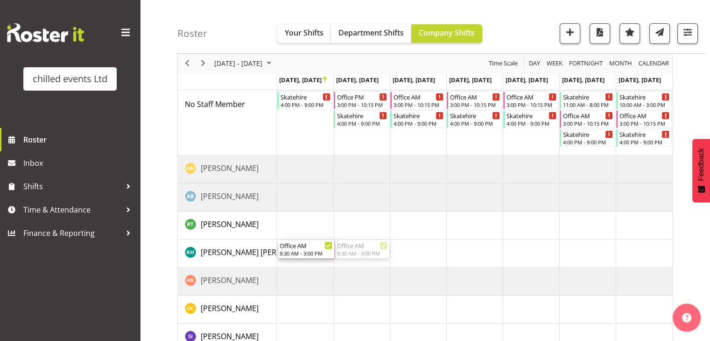
drag, startPoint x: 360, startPoint y: 252, endPoint x: 293, endPoint y: 250, distance: 66.8
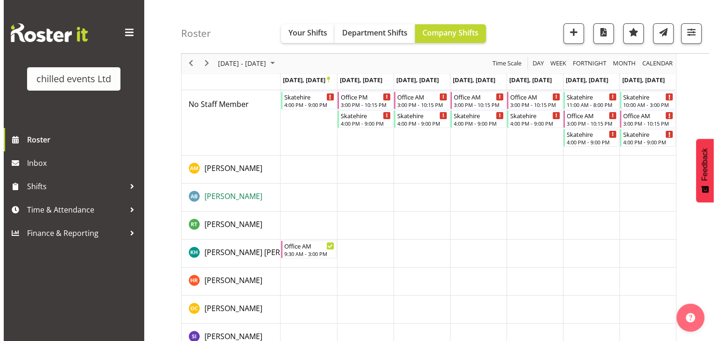
scroll to position [0, 0]
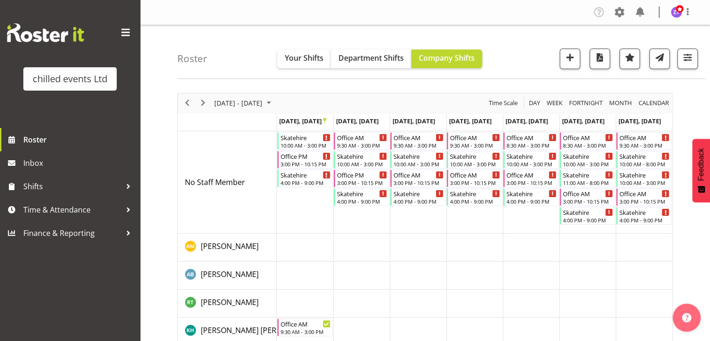
click at [258, 196] on td "No Staff Member" at bounding box center [227, 182] width 99 height 102
click at [306, 142] on div "10:00 AM - 3:00 PM" at bounding box center [306, 144] width 50 height 7
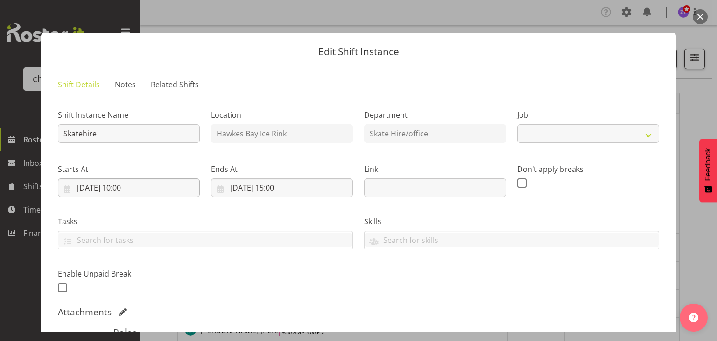
select select "843"
click at [126, 189] on input "[DATE] 10:00" at bounding box center [129, 187] width 142 height 19
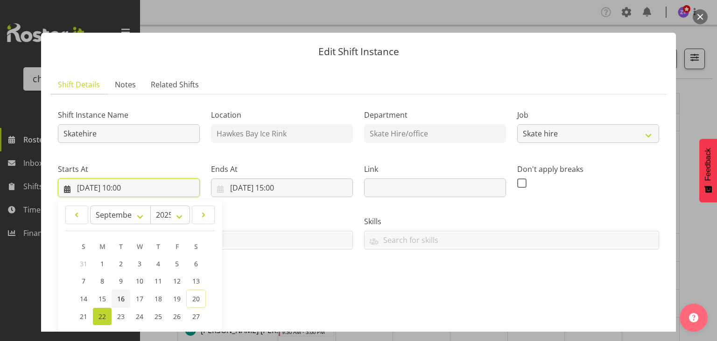
scroll to position [78, 0]
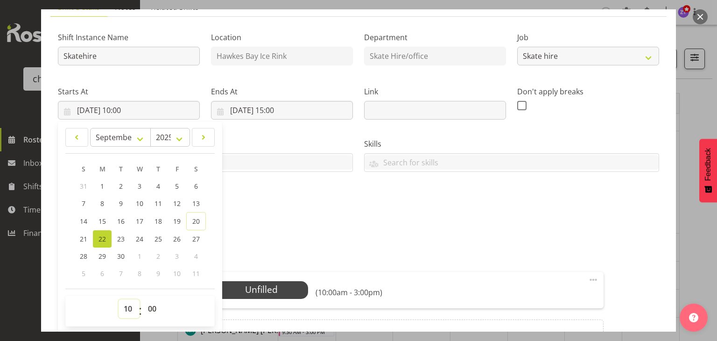
click at [127, 311] on select "00 01 02 03 04 05 06 07 08 09 10 11 12 13 14 15 16 17 18 19 20 21 22 23" at bounding box center [129, 308] width 21 height 19
select select "11"
click at [119, 299] on select "00 01 02 03 04 05 06 07 08 09 10 11 12 13 14 15 16 17 18 19 20 21 22 23" at bounding box center [129, 308] width 21 height 19
type input "[DATE] 11:00"
click at [278, 107] on input "[DATE] 15:00" at bounding box center [282, 110] width 142 height 19
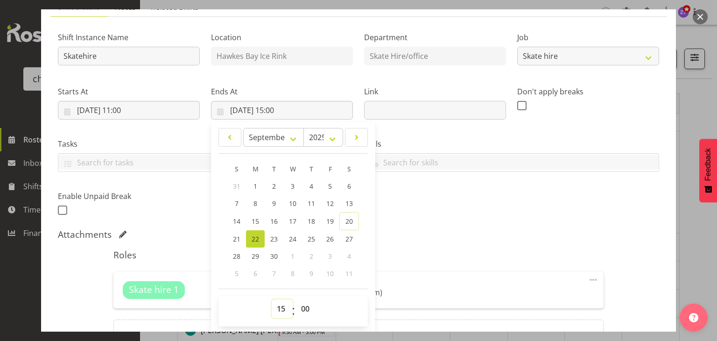
click at [282, 307] on select "00 01 02 03 04 05 06 07 08 09 10 11 12 13 14 15 16 17 18 19 20 21 22 23" at bounding box center [282, 308] width 21 height 19
select select "19"
click at [272, 299] on select "00 01 02 03 04 05 06 07 08 09 10 11 12 13 14 15 16 17 18 19 20 21 22 23" at bounding box center [282, 308] width 21 height 19
type input "[DATE] 19:00"
click at [454, 197] on div "Shift Instance Name Skatehire Location [GEOGRAPHIC_DATA] Ice Rink Department Sk…" at bounding box center [358, 121] width 613 height 205
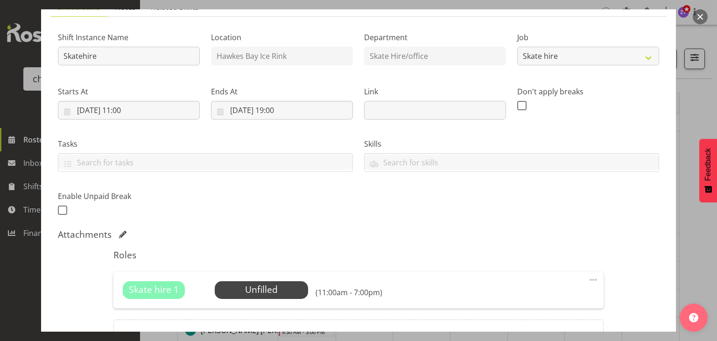
scroll to position [180, 0]
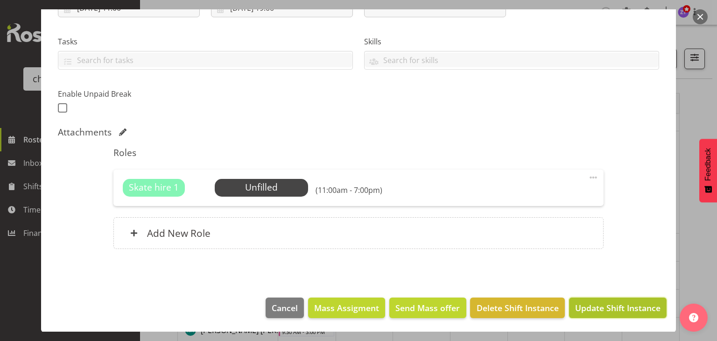
click at [594, 304] on span "Update Shift Instance" at bounding box center [617, 308] width 85 height 12
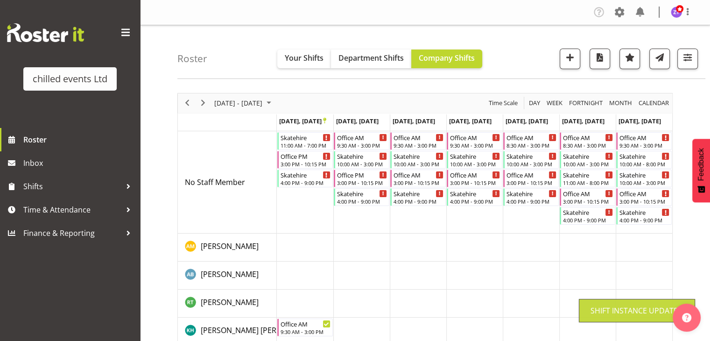
scroll to position [24, 0]
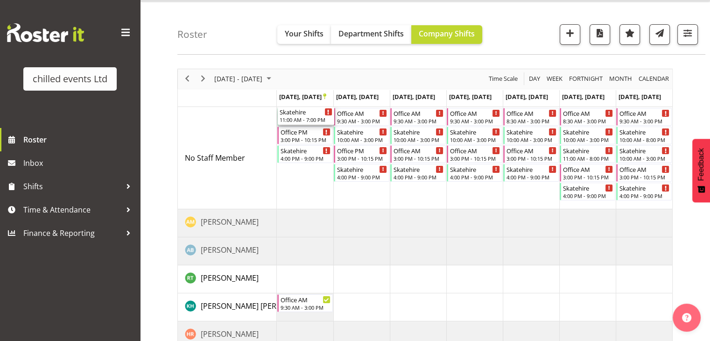
drag, startPoint x: 306, startPoint y: 115, endPoint x: 296, endPoint y: 181, distance: 66.6
click at [296, 181] on div "Skatehire 11:00 AM - 7:00 PM Office PM 3:00 PM - 10:15 PM Skatehire 4:00 PM - 9…" at bounding box center [475, 284] width 396 height 354
drag, startPoint x: 307, startPoint y: 304, endPoint x: 306, endPoint y: 287, distance: 16.4
click at [306, 287] on div "Skatehire 11:00 AM - 7:00 PM Office PM 3:00 PM - 10:15 PM Skatehire 4:00 PM - 9…" at bounding box center [475, 284] width 396 height 354
drag, startPoint x: 301, startPoint y: 116, endPoint x: 313, endPoint y: 306, distance: 190.0
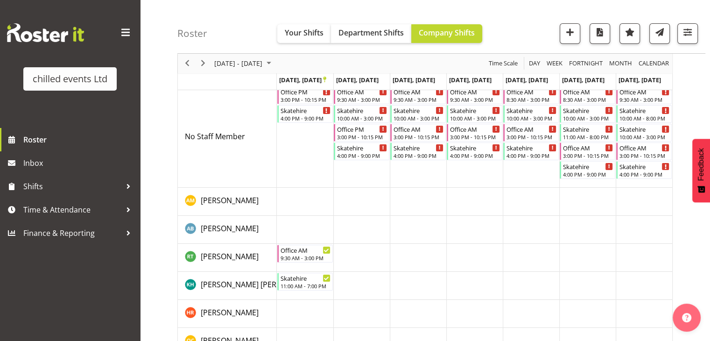
scroll to position [46, 0]
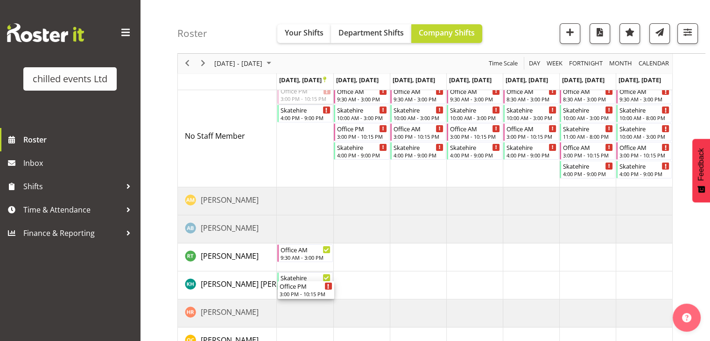
drag, startPoint x: 301, startPoint y: 96, endPoint x: 318, endPoint y: 341, distance: 246.2
click at [318, 295] on html "chilled events Ltd Roster Inbox Shifts Time & Attendance Finance & Reporting Co…" at bounding box center [355, 124] width 710 height 341
click at [325, 331] on div "Timeline Week of September 27, 2025" at bounding box center [328, 332] width 7 height 7
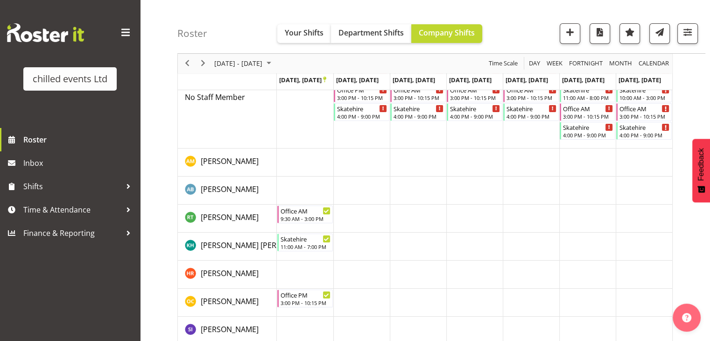
scroll to position [82, 0]
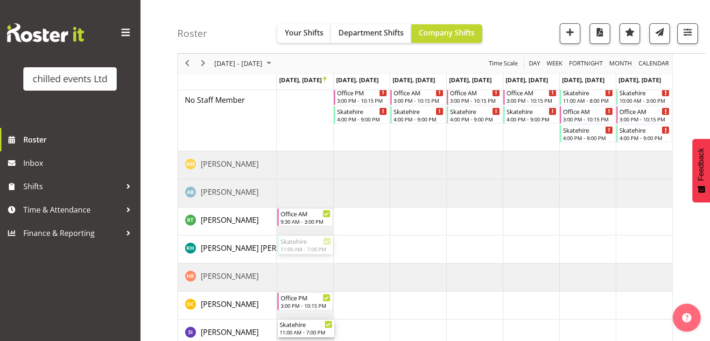
drag, startPoint x: 298, startPoint y: 247, endPoint x: 304, endPoint y: 333, distance: 86.5
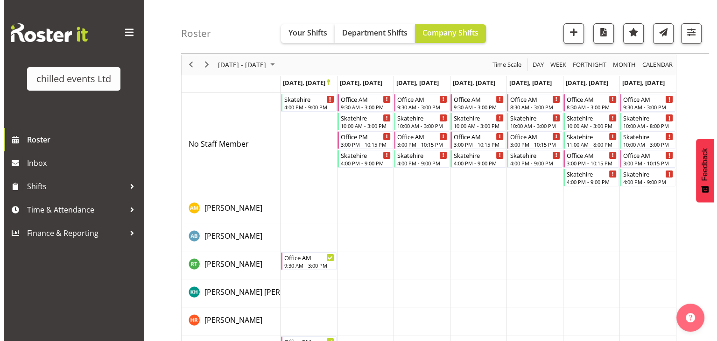
scroll to position [30, 0]
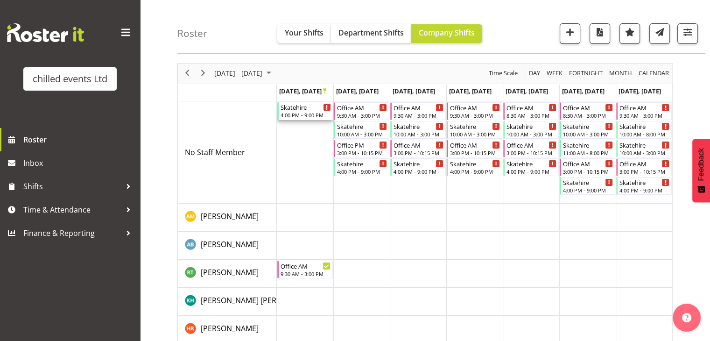
click at [304, 106] on div "Skatehire" at bounding box center [306, 106] width 50 height 9
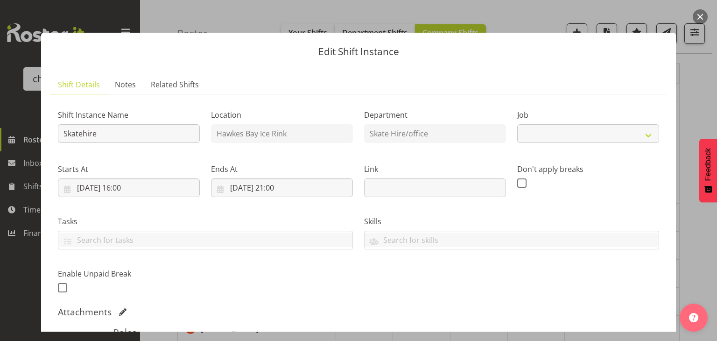
select select "843"
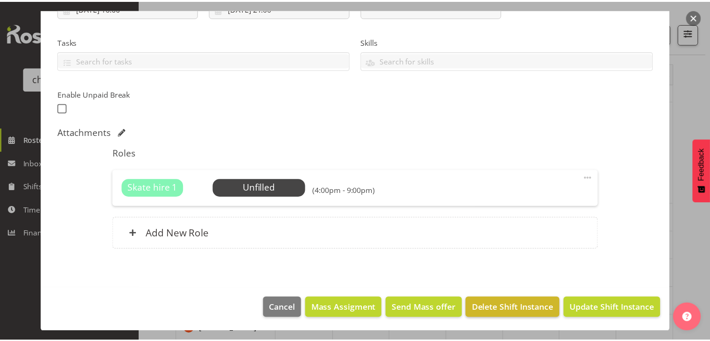
scroll to position [179, 0]
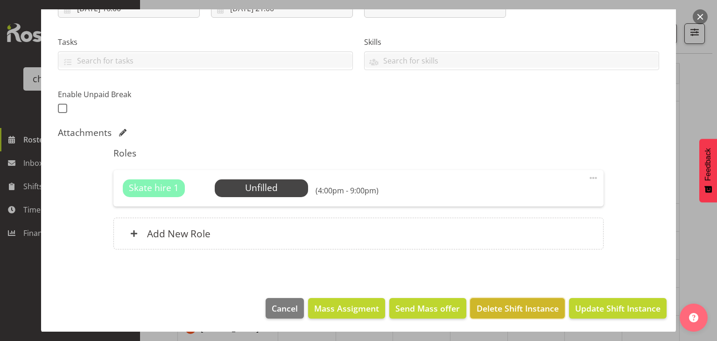
click at [508, 309] on span "Delete Shift Instance" at bounding box center [518, 308] width 82 height 12
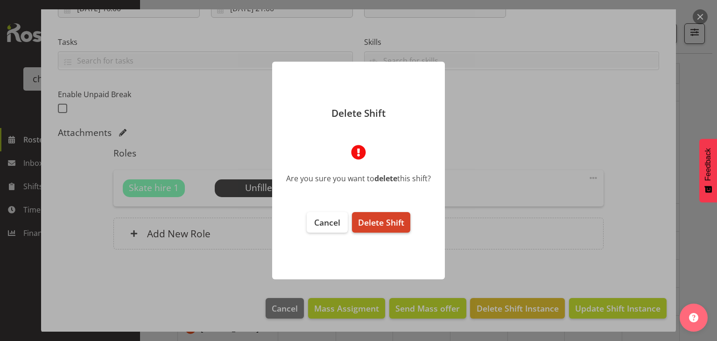
click at [404, 220] on span "Delete Shift" at bounding box center [381, 222] width 46 height 11
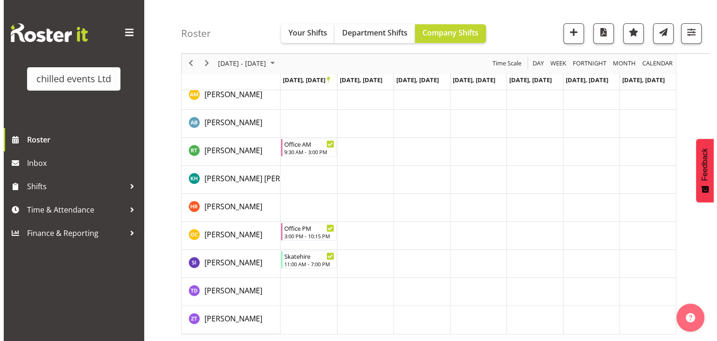
scroll to position [134, 0]
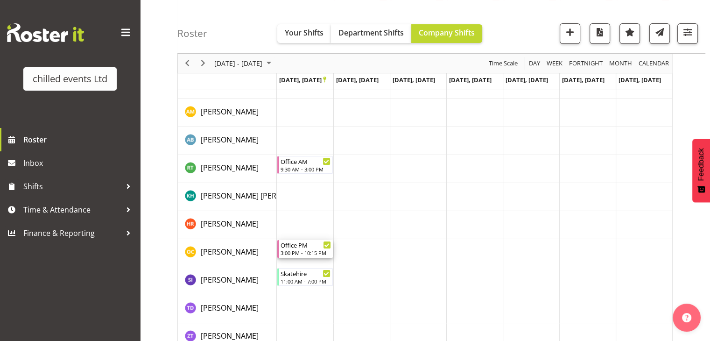
click at [298, 248] on div "Office PM" at bounding box center [306, 244] width 50 height 9
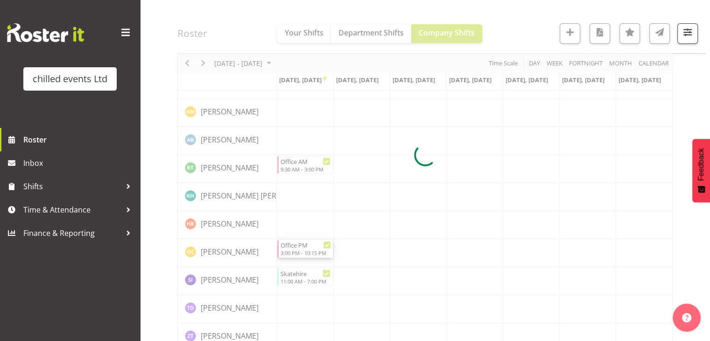
select select
select select "8"
select select "2025"
select select "15"
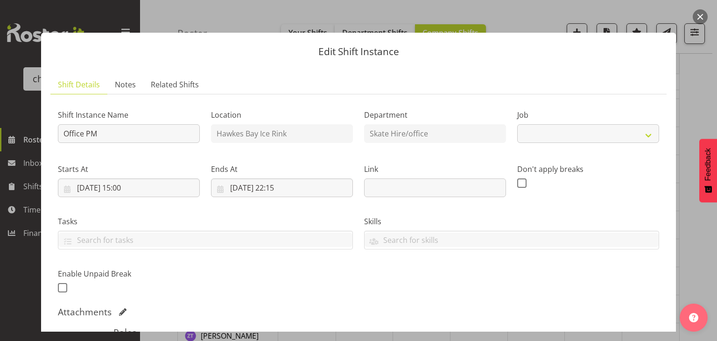
select select "845"
click at [125, 186] on input "[DATE] 15:00" at bounding box center [129, 187] width 142 height 19
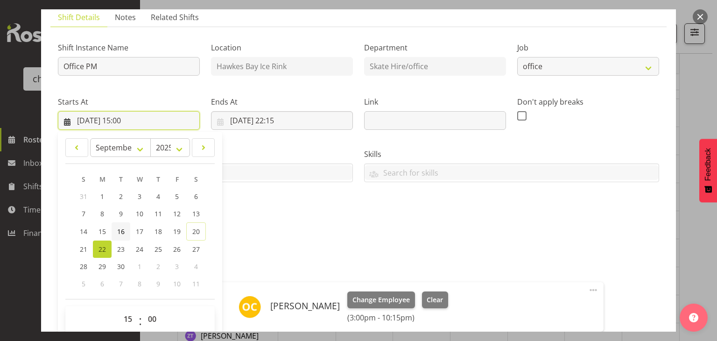
scroll to position [76, 0]
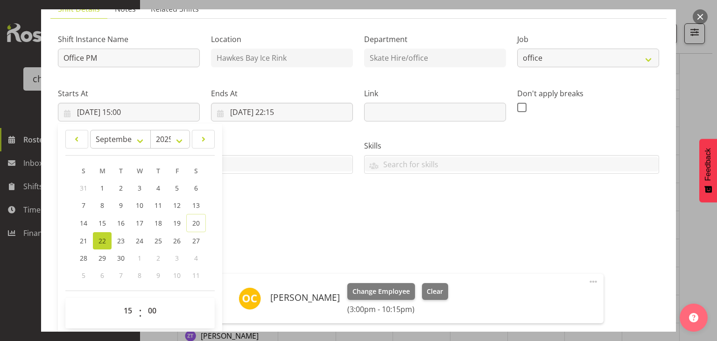
click at [309, 213] on div "Shift Instance Name Office PM Location [GEOGRAPHIC_DATA] Ice Rink Department Sk…" at bounding box center [358, 123] width 613 height 205
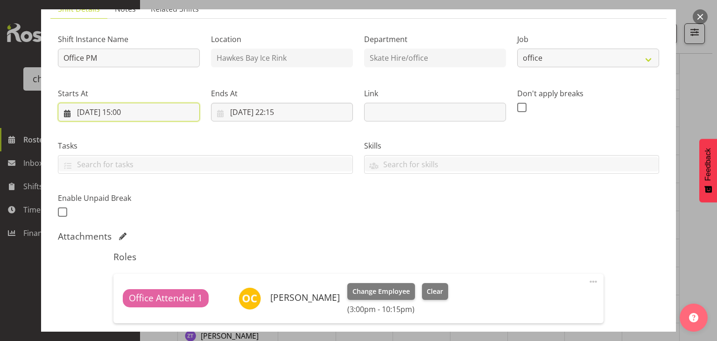
click at [129, 114] on input "[DATE] 15:00" at bounding box center [129, 112] width 142 height 19
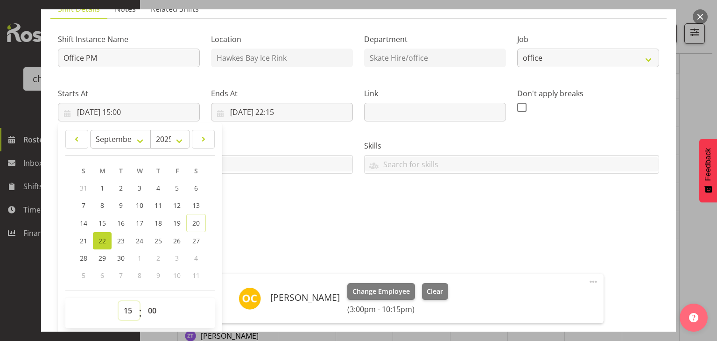
click at [129, 313] on select "00 01 02 03 04 05 06 07 08 09 10 11 12 13 14 15 16 17 18 19 20 21 22 23" at bounding box center [129, 310] width 21 height 19
select select "16"
click at [119, 301] on select "00 01 02 03 04 05 06 07 08 09 10 11 12 13 14 15 16 17 18 19 20 21 22 23" at bounding box center [129, 310] width 21 height 19
type input "[DATE] 16:00"
click at [344, 231] on div "Attachments" at bounding box center [358, 236] width 601 height 11
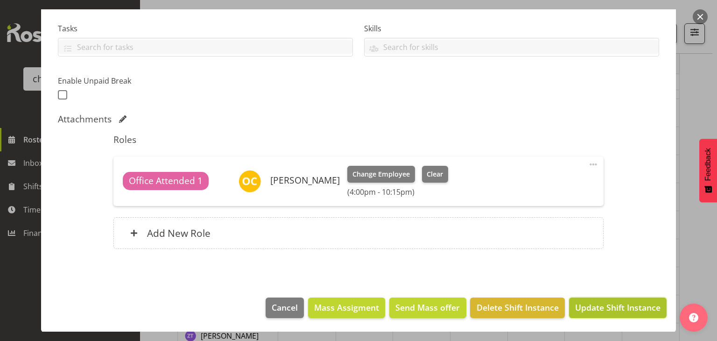
click at [600, 303] on span "Update Shift Instance" at bounding box center [617, 307] width 85 height 12
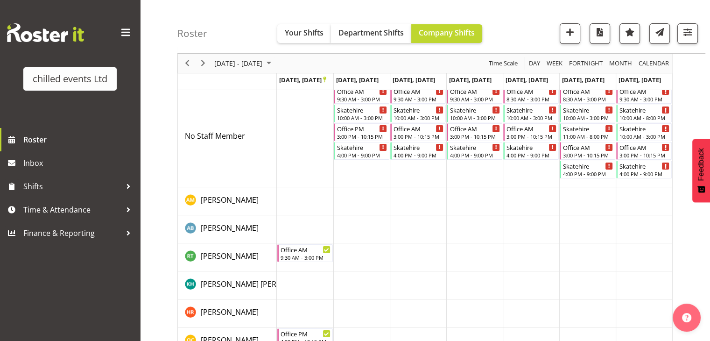
scroll to position [35, 0]
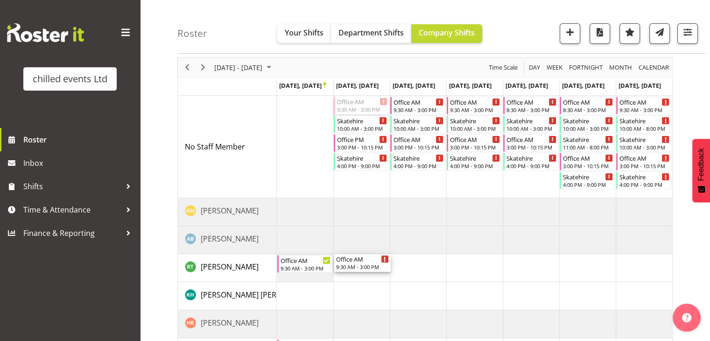
drag, startPoint x: 357, startPoint y: 103, endPoint x: 362, endPoint y: 274, distance: 171.0
click at [362, 274] on div "Office AM 9:30 AM - 3:00 PM Skatehire 10:00 AM - 3:00 PM Office PM 3:00 PM - 10…" at bounding box center [475, 273] width 396 height 354
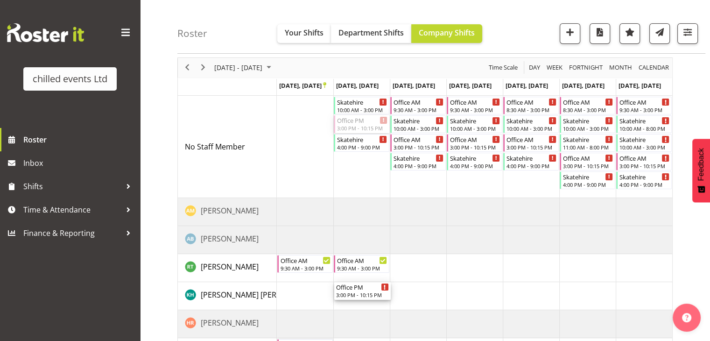
drag, startPoint x: 354, startPoint y: 124, endPoint x: 358, endPoint y: 296, distance: 172.4
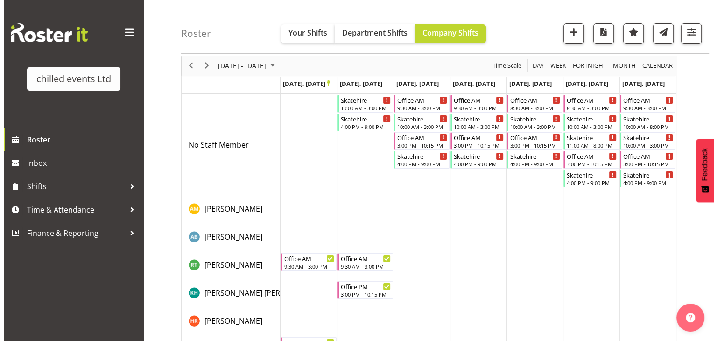
scroll to position [37, 0]
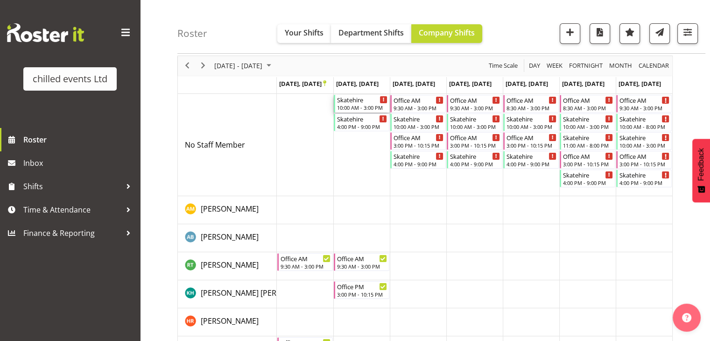
click at [355, 102] on div "Skatehire" at bounding box center [362, 99] width 50 height 9
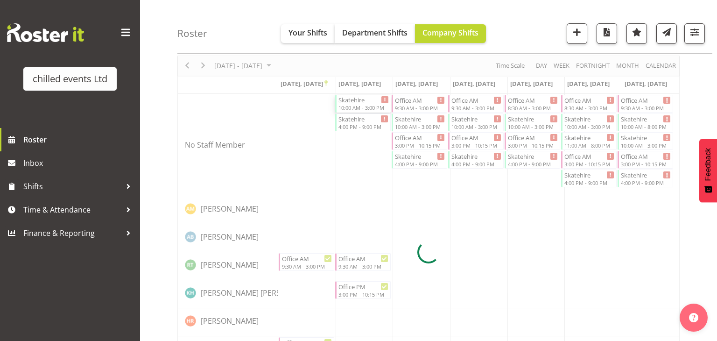
select select
select select "8"
select select "2025"
select select "10"
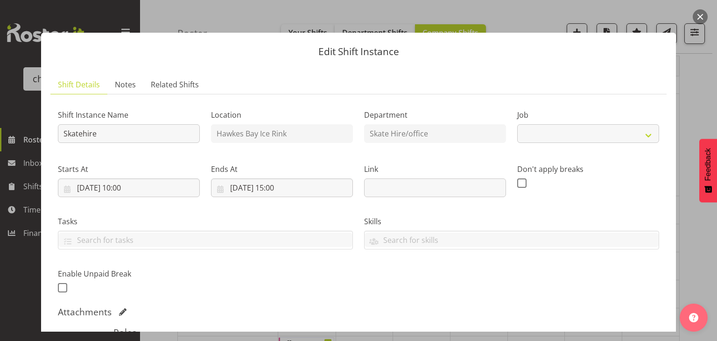
select select "843"
click at [127, 191] on input "[DATE] 10:00" at bounding box center [129, 187] width 142 height 19
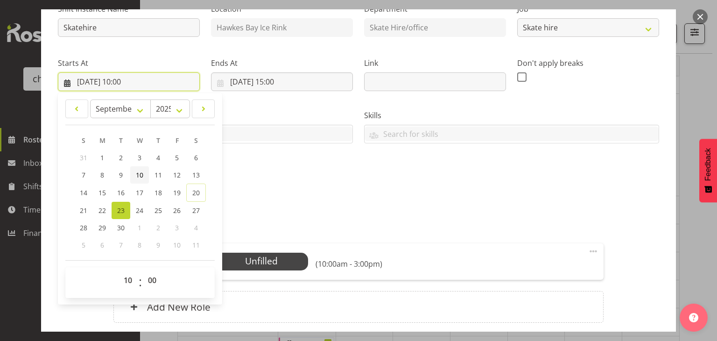
scroll to position [106, 0]
click at [131, 280] on select "00 01 02 03 04 05 06 07 08 09 10 11 12 13 14 15 16 17 18 19 20 21 22 23" at bounding box center [129, 279] width 21 height 19
select select "11"
click at [119, 270] on select "00 01 02 03 04 05 06 07 08 09 10 11 12 13 14 15 16 17 18 19 20 21 22 23" at bounding box center [129, 279] width 21 height 19
type input "[DATE] 11:00"
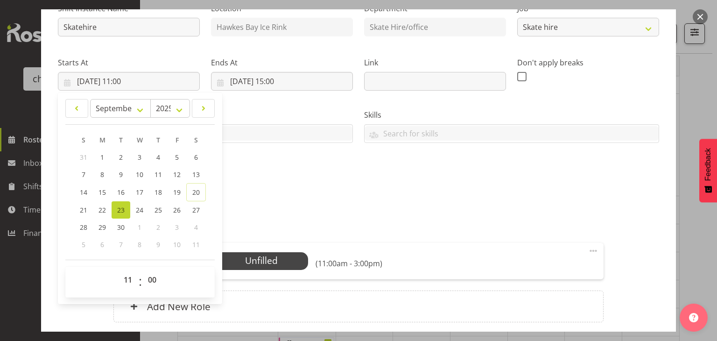
click at [288, 112] on label "Tasks" at bounding box center [205, 114] width 295 height 11
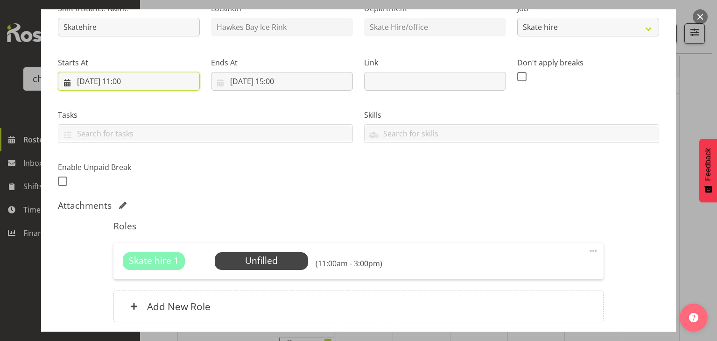
click at [135, 81] on input "[DATE] 11:00" at bounding box center [129, 81] width 142 height 19
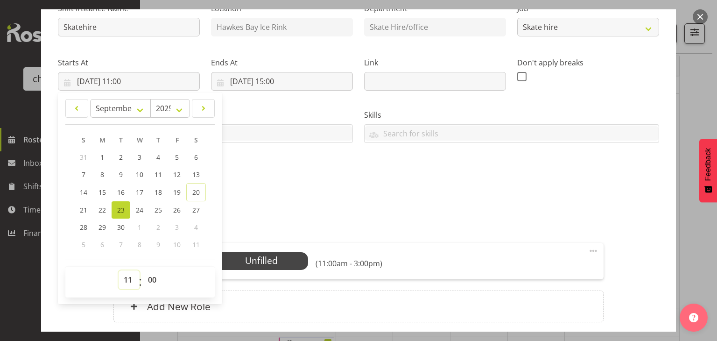
click at [134, 279] on select "00 01 02 03 04 05 06 07 08 09 10 11 12 13 14 15 16 17 18 19 20 21 22 23" at bounding box center [129, 279] width 21 height 19
select select "10"
click at [119, 270] on select "00 01 02 03 04 05 06 07 08 09 10 11 12 13 14 15 16 17 18 19 20 21 22 23" at bounding box center [129, 279] width 21 height 19
type input "[DATE] 10:00"
click at [298, 109] on label "Tasks" at bounding box center [205, 114] width 295 height 11
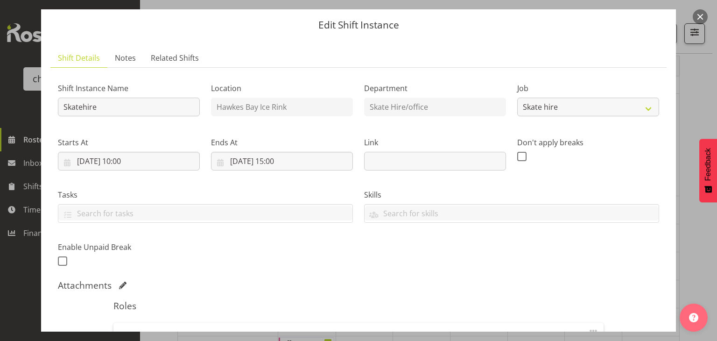
scroll to position [180, 0]
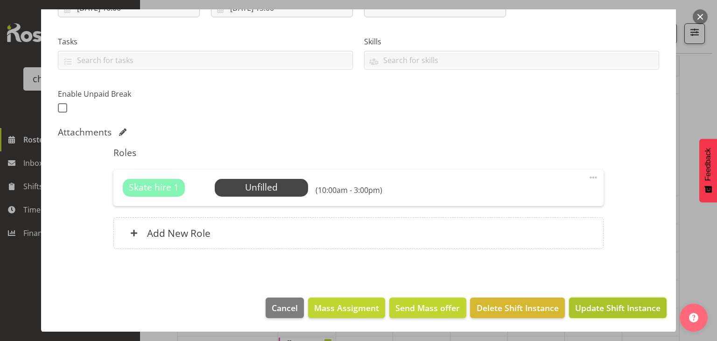
click at [588, 311] on span "Update Shift Instance" at bounding box center [617, 308] width 85 height 12
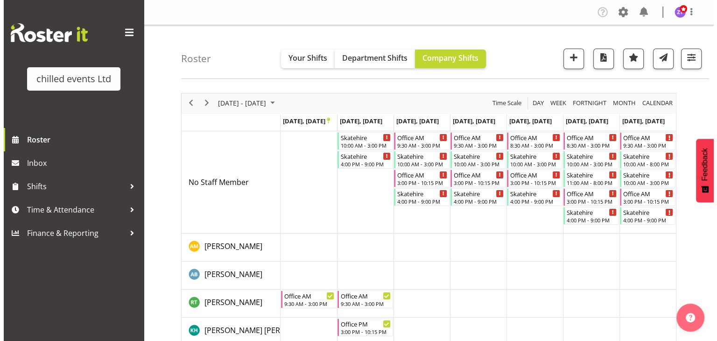
scroll to position [17, 0]
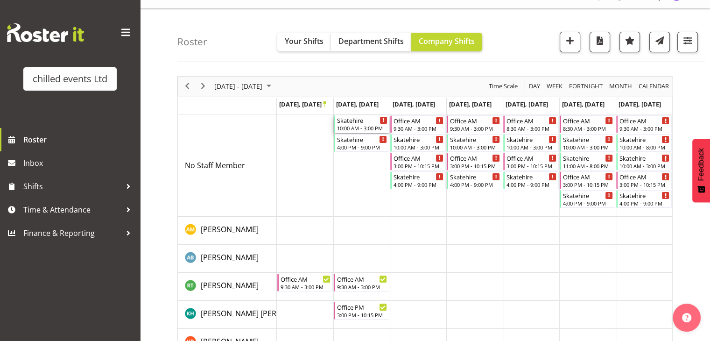
click at [348, 124] on div "Skatehire 10:00 AM - 3:00 PM" at bounding box center [362, 124] width 50 height 18
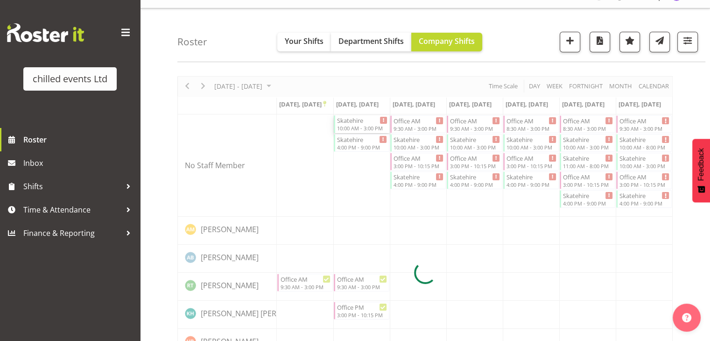
select select
select select "8"
select select "2025"
select select "10"
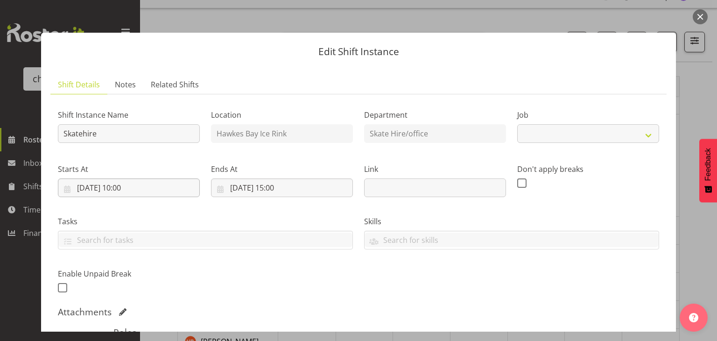
select select "843"
click at [126, 189] on input "[DATE] 10:00" at bounding box center [129, 187] width 142 height 19
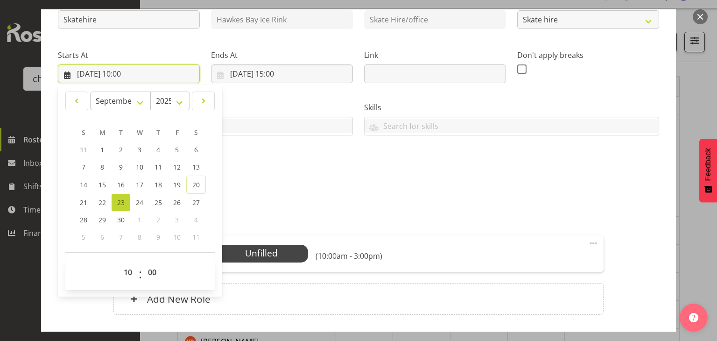
scroll to position [115, 0]
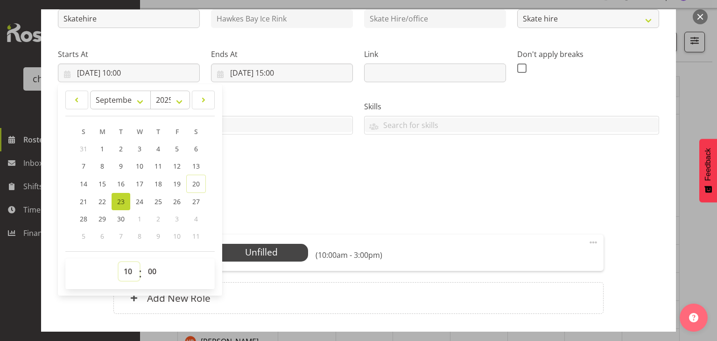
click at [126, 267] on select "00 01 02 03 04 05 06 07 08 09 10 11 12 13 14 15 16 17 18 19 20 21 22 23" at bounding box center [129, 271] width 21 height 19
select select "11"
click at [119, 262] on select "00 01 02 03 04 05 06 07 08 09 10 11 12 13 14 15 16 17 18 19 20 21 22 23" at bounding box center [129, 271] width 21 height 19
type input "[DATE] 11:00"
click at [264, 98] on div "Tasks" at bounding box center [205, 114] width 306 height 52
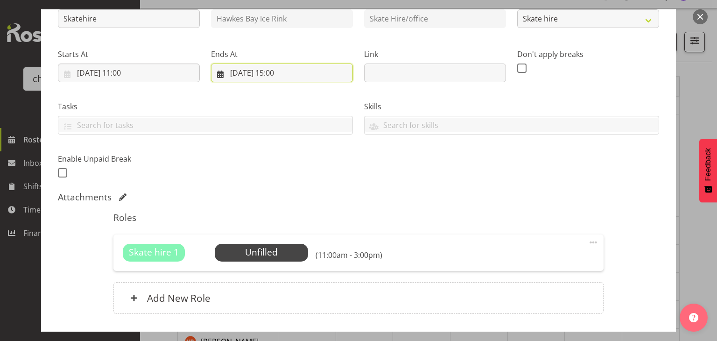
click at [281, 75] on input "[DATE] 15:00" at bounding box center [282, 73] width 142 height 19
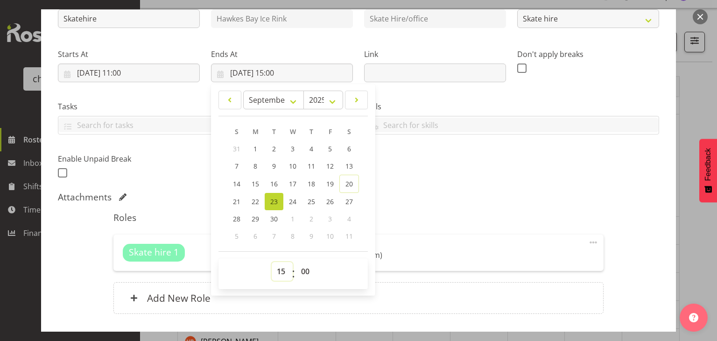
click at [278, 273] on select "00 01 02 03 04 05 06 07 08 09 10 11 12 13 14 15 16 17 18 19 20 21 22 23" at bounding box center [282, 271] width 21 height 19
select select "18"
click at [272, 262] on select "00 01 02 03 04 05 06 07 08 09 10 11 12 13 14 15 16 17 18 19 20 21 22 23" at bounding box center [282, 271] width 21 height 19
type input "[DATE] 18:00"
click at [424, 176] on div "Shift Instance Name Skatehire Location [GEOGRAPHIC_DATA] Ice Rink Department Sk…" at bounding box center [358, 83] width 613 height 205
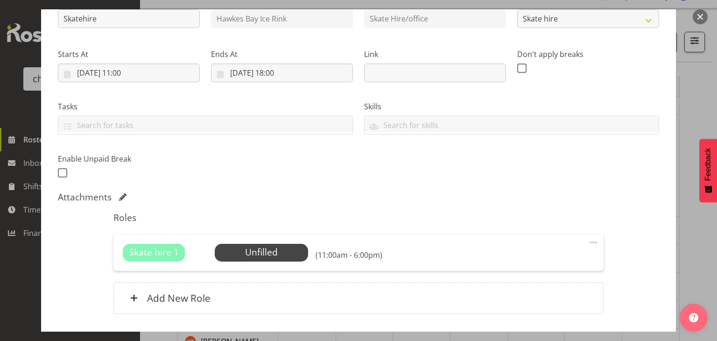
scroll to position [180, 0]
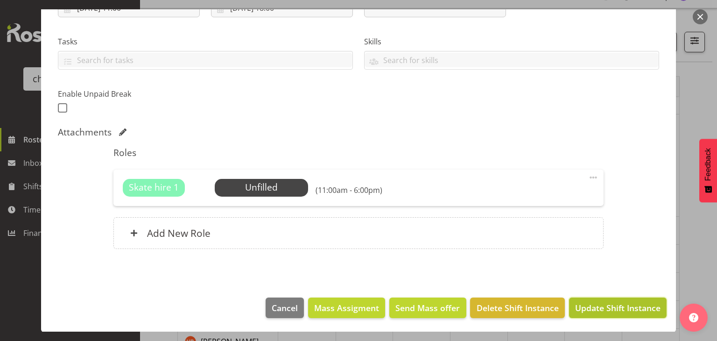
click at [603, 313] on span "Update Shift Instance" at bounding box center [617, 308] width 85 height 12
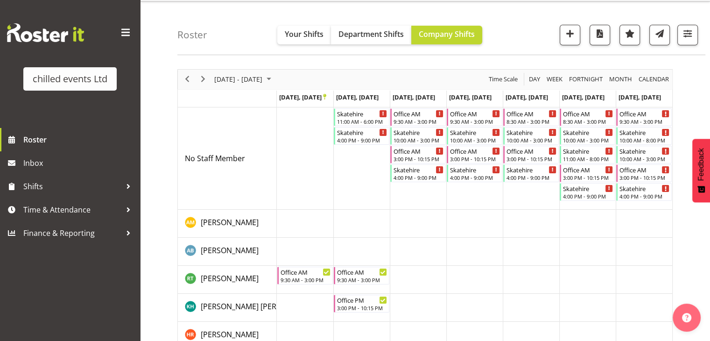
scroll to position [23, 0]
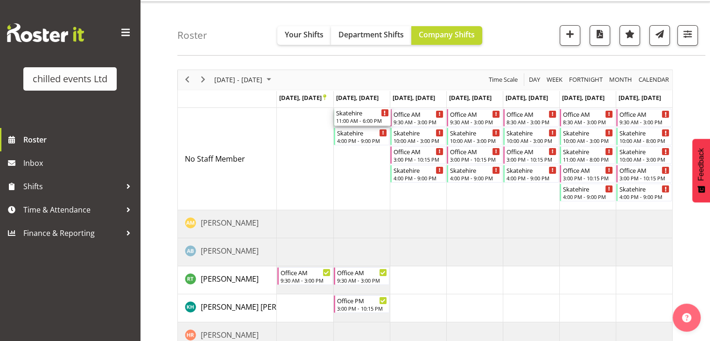
drag, startPoint x: 359, startPoint y: 119, endPoint x: 359, endPoint y: 173, distance: 54.6
click at [359, 173] on div "Skatehire 11:00 AM - 6:00 PM Skatehire 4:00 PM - 9:00 PM Office AM 9:30 AM - 3:…" at bounding box center [475, 285] width 396 height 354
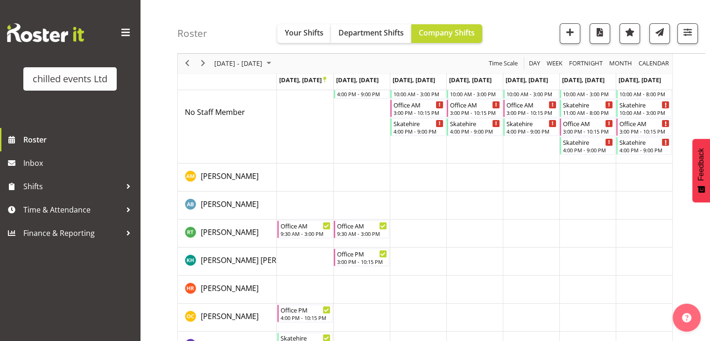
scroll to position [51, 0]
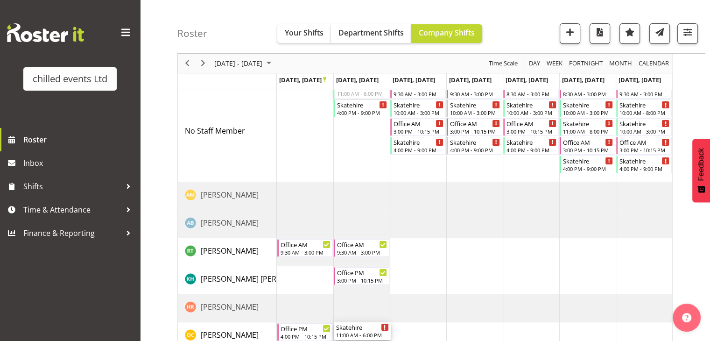
drag, startPoint x: 359, startPoint y: 94, endPoint x: 376, endPoint y: 323, distance: 229.5
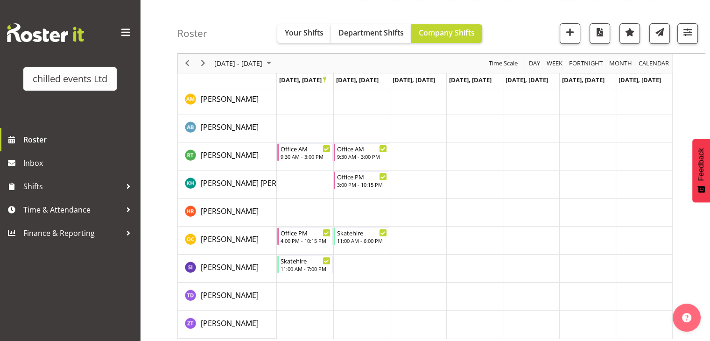
scroll to position [152, 0]
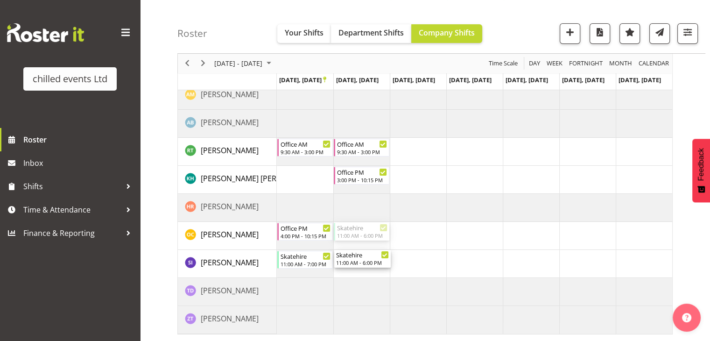
drag, startPoint x: 365, startPoint y: 230, endPoint x: 374, endPoint y: 271, distance: 41.9
click at [374, 271] on div "Skatehire 4:00 PM - 9:00 PM Office AM 9:30 AM - 3:00 PM Skatehire 10:00 AM - 3:…" at bounding box center [475, 156] width 396 height 354
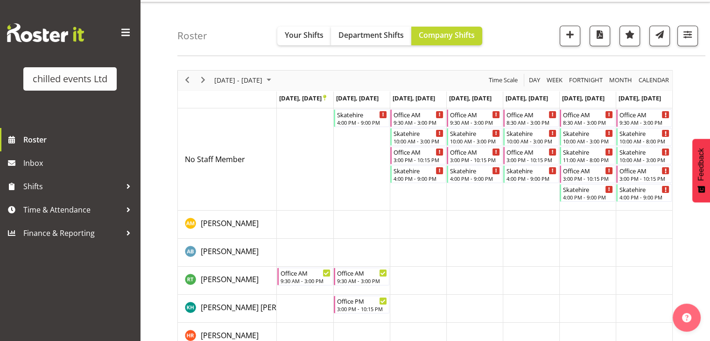
scroll to position [23, 0]
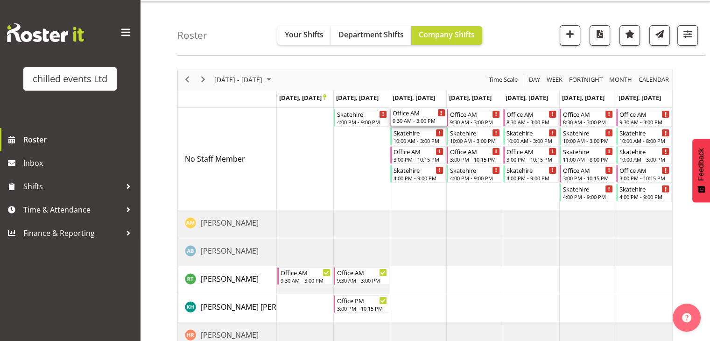
drag, startPoint x: 409, startPoint y: 120, endPoint x: 404, endPoint y: 188, distance: 67.9
click at [404, 188] on div "Skatehire 4:00 PM - 9:00 PM Office AM 9:30 AM - 3:00 PM Skatehire 10:00 AM - 3:…" at bounding box center [475, 285] width 396 height 354
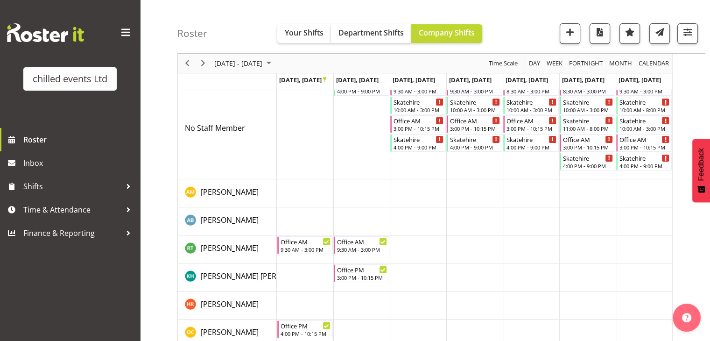
scroll to position [55, 0]
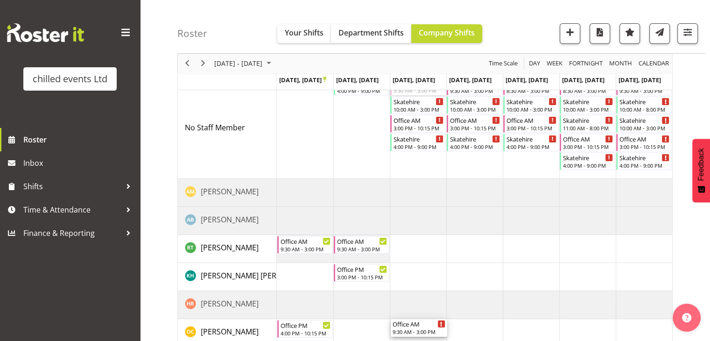
drag, startPoint x: 424, startPoint y: 92, endPoint x: 420, endPoint y: 327, distance: 235.8
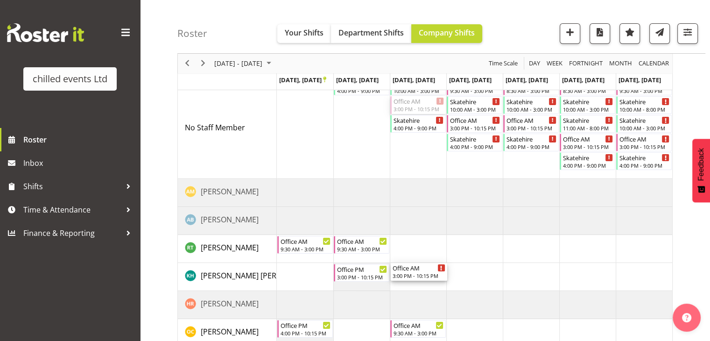
drag, startPoint x: 418, startPoint y: 105, endPoint x: 417, endPoint y: 273, distance: 168.6
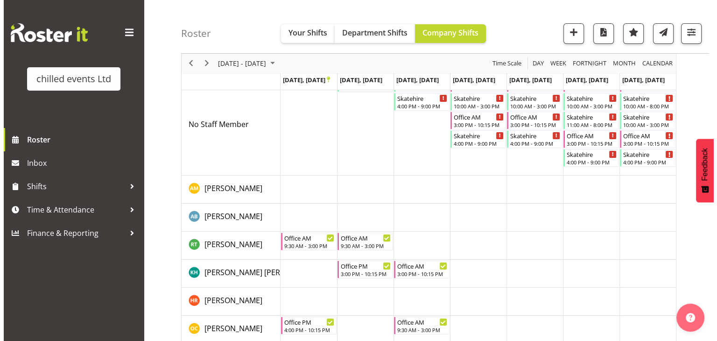
scroll to position [6, 0]
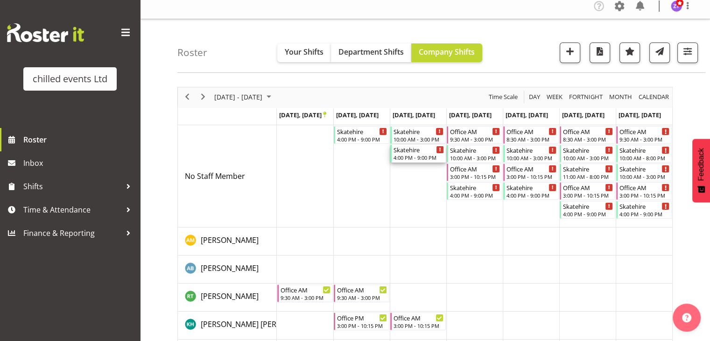
click at [413, 156] on div "4:00 PM - 9:00 PM" at bounding box center [419, 157] width 50 height 7
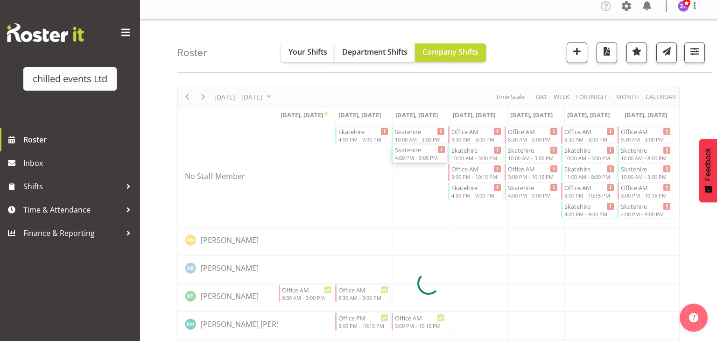
select select
select select "8"
select select "2025"
select select "16"
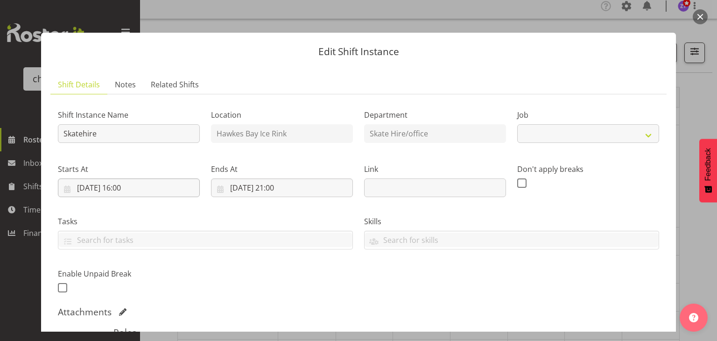
select select "843"
click at [124, 186] on input "[DATE] 16:00" at bounding box center [129, 187] width 142 height 19
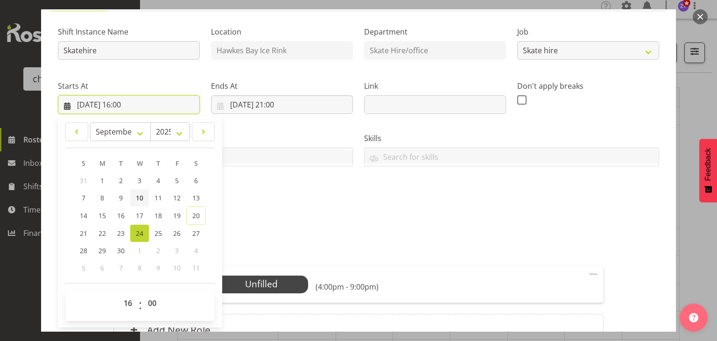
scroll to position [84, 0]
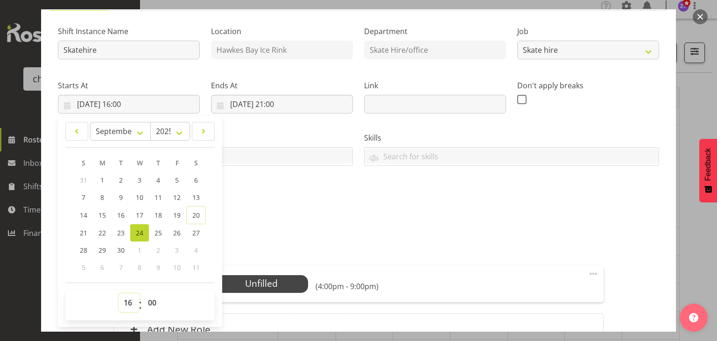
click at [127, 300] on select "00 01 02 03 04 05 06 07 08 09 10 11 12 13 14 15 16 17 18 19 20 21 22 23" at bounding box center [129, 302] width 21 height 19
select select "12"
click at [119, 293] on select "00 01 02 03 04 05 06 07 08 09 10 11 12 13 14 15 16 17 18 19 20 21 22 23" at bounding box center [129, 302] width 21 height 19
type input "[DATE] 12:00"
click at [280, 140] on label "Tasks" at bounding box center [205, 137] width 295 height 11
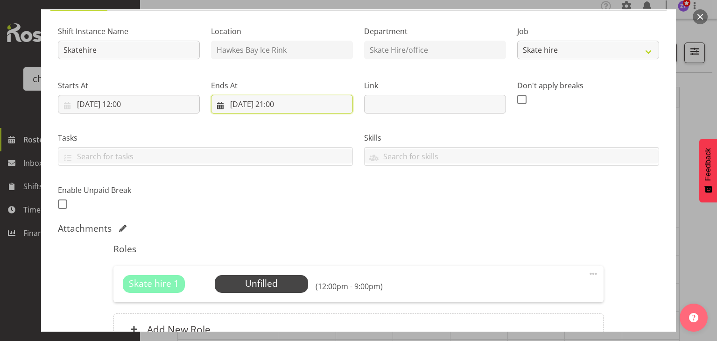
click at [277, 103] on input "[DATE] 21:00" at bounding box center [282, 104] width 142 height 19
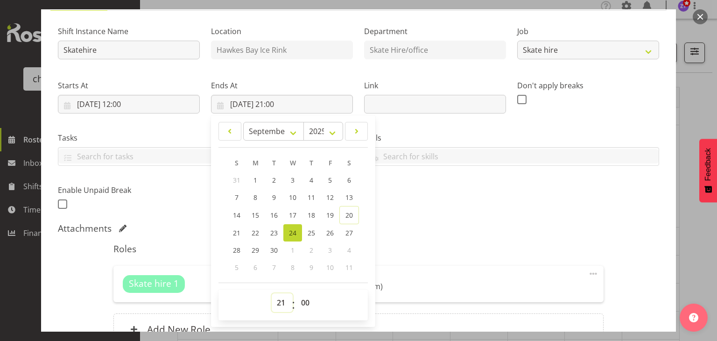
click at [276, 305] on select "00 01 02 03 04 05 06 07 08 09 10 11 12 13 14 15 16 17 18 19 20 21 22 23" at bounding box center [282, 302] width 21 height 19
select select "18"
click at [272, 293] on select "00 01 02 03 04 05 06 07 08 09 10 11 12 13 14 15 16 17 18 19 20 21 22 23" at bounding box center [282, 302] width 21 height 19
type input "[DATE] 18:00"
click at [447, 218] on div "Shift Instance Name Skatehire Location [GEOGRAPHIC_DATA] Ice Rink Department Sk…" at bounding box center [358, 187] width 601 height 338
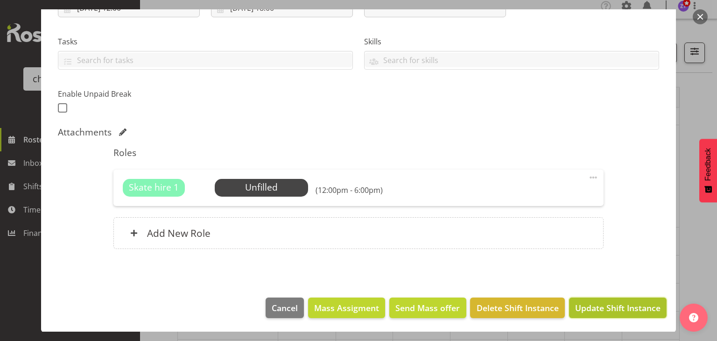
click at [587, 314] on button "Update Shift Instance" at bounding box center [618, 307] width 98 height 21
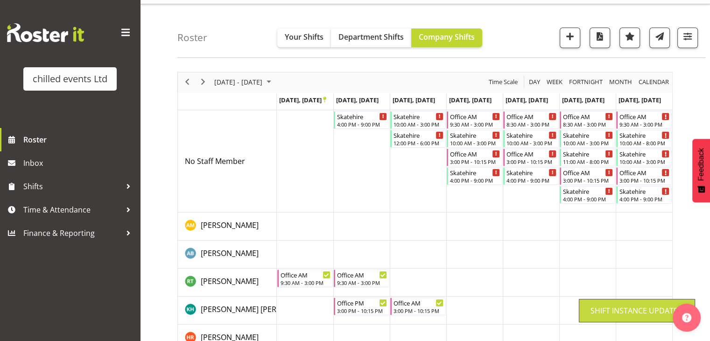
scroll to position [29, 0]
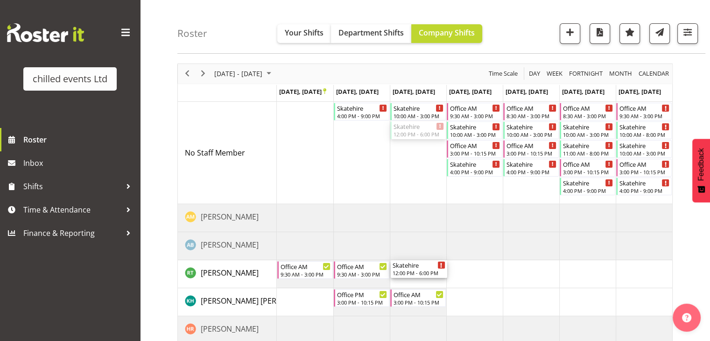
drag, startPoint x: 415, startPoint y: 127, endPoint x: 423, endPoint y: 268, distance: 140.3
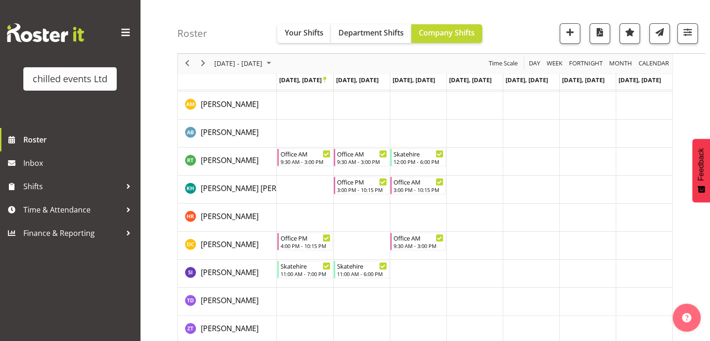
scroll to position [142, 0]
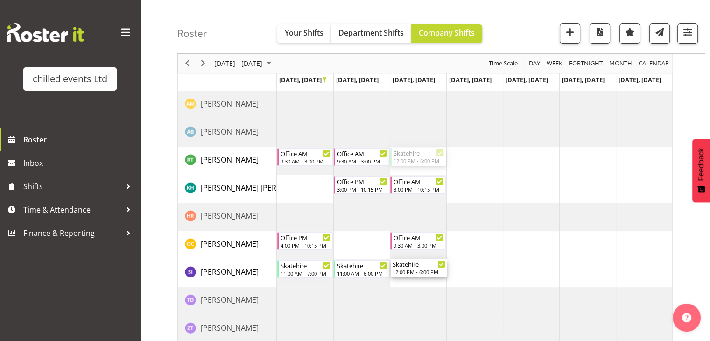
drag, startPoint x: 408, startPoint y: 158, endPoint x: 432, endPoint y: 284, distance: 128.9
click at [432, 284] on div "Skatehire 4:00 PM - 9:00 PM Skatehire 10:00 AM - 3:00 PM Office AM 9:30 AM - 3:…" at bounding box center [475, 166] width 396 height 354
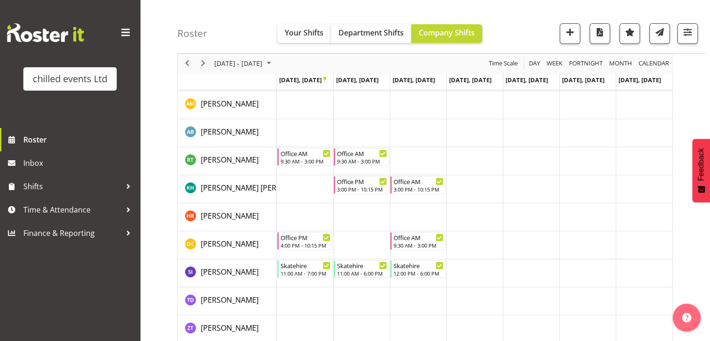
scroll to position [119, 0]
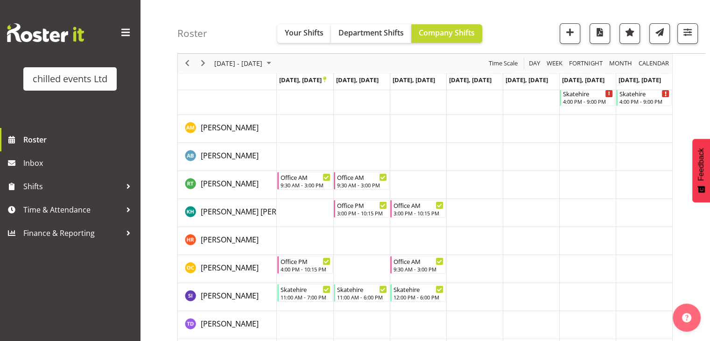
click at [243, 25] on div "Roster Your Shifts Department Shifts Company Shifts All Locations Clear [PERSON…" at bounding box center [441, 27] width 528 height 54
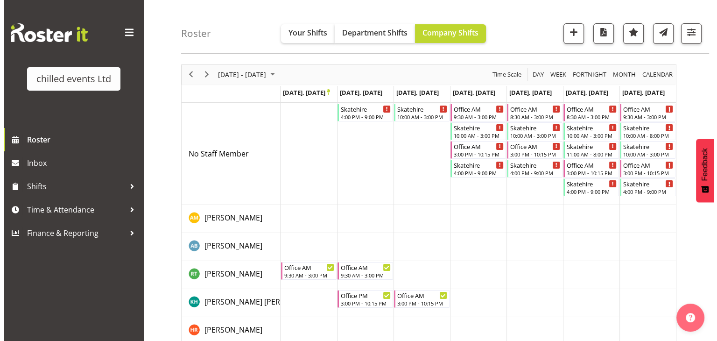
scroll to position [0, 0]
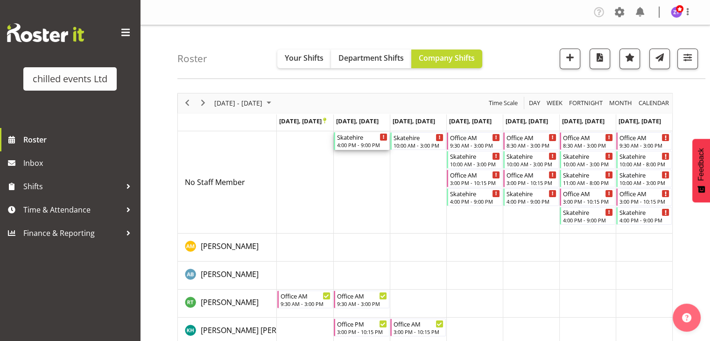
click at [360, 143] on div "4:00 PM - 9:00 PM" at bounding box center [362, 144] width 50 height 7
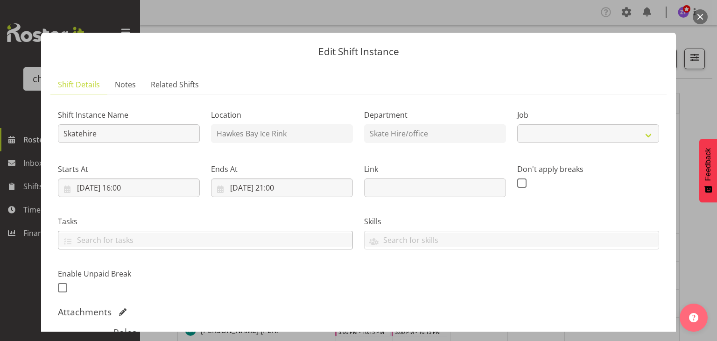
select select "843"
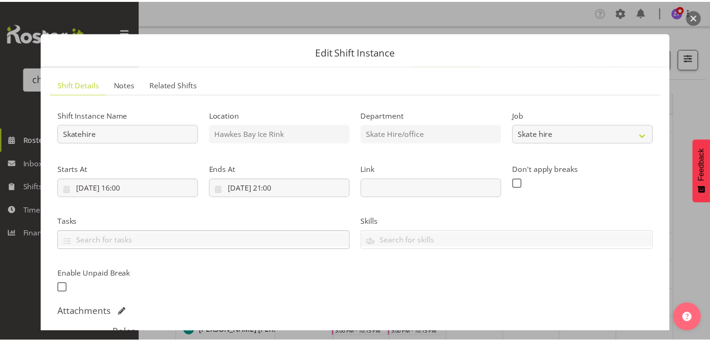
scroll to position [180, 0]
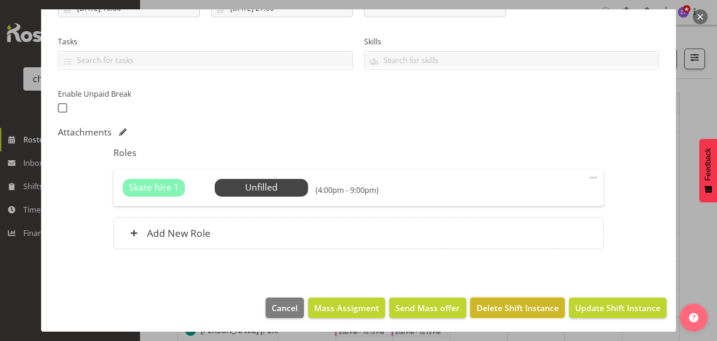
click at [534, 307] on span "Delete Shift Instance" at bounding box center [518, 308] width 82 height 12
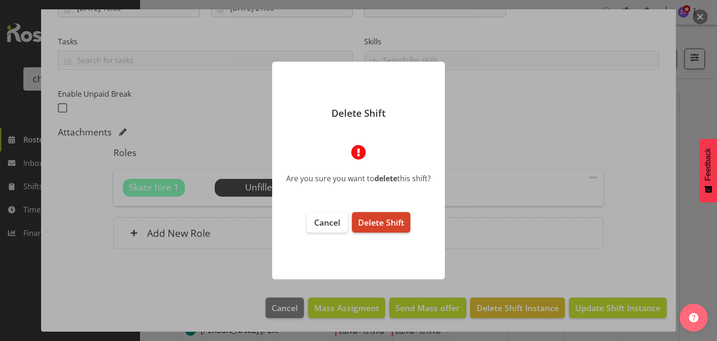
click at [392, 220] on span "Delete Shift" at bounding box center [381, 222] width 46 height 11
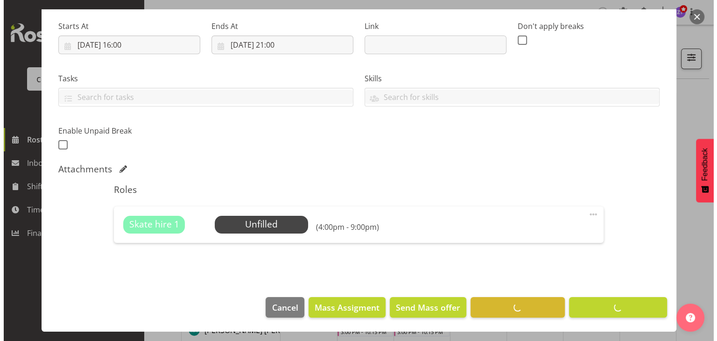
scroll to position [143, 0]
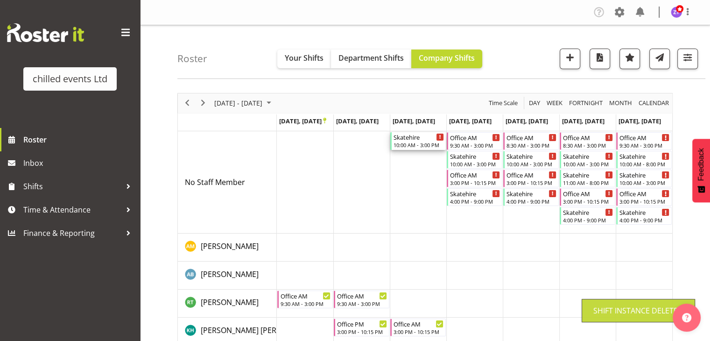
click at [400, 149] on div "Timeline Week of September 27, 2025" at bounding box center [419, 149] width 50 height 0
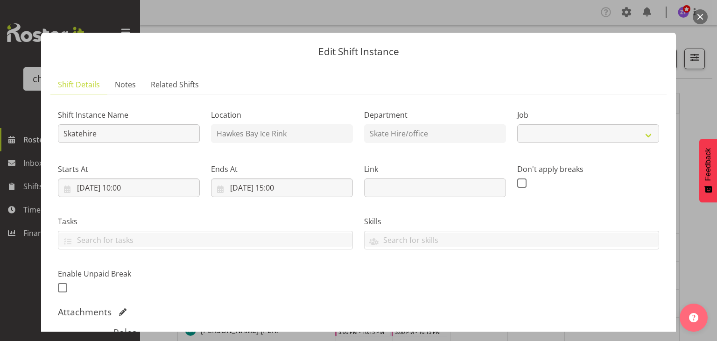
select select "843"
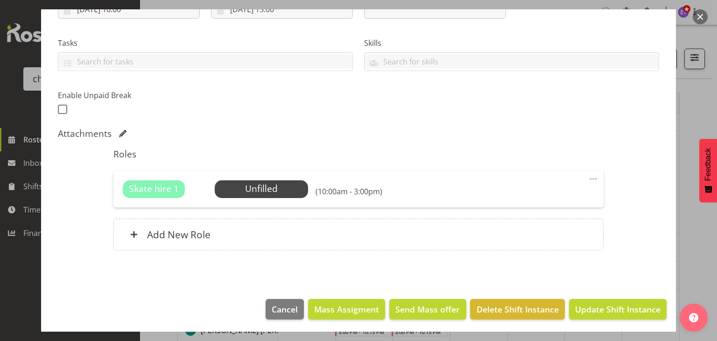
scroll to position [180, 0]
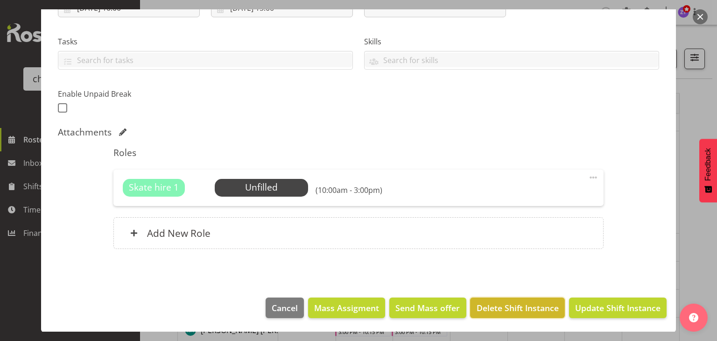
click at [517, 310] on span "Delete Shift Instance" at bounding box center [518, 308] width 82 height 12
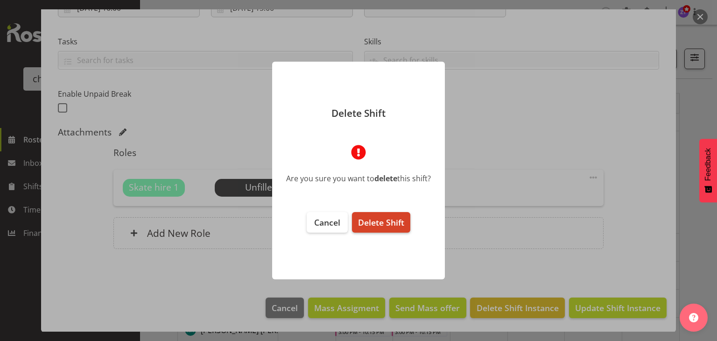
click at [392, 218] on span "Delete Shift" at bounding box center [381, 222] width 46 height 11
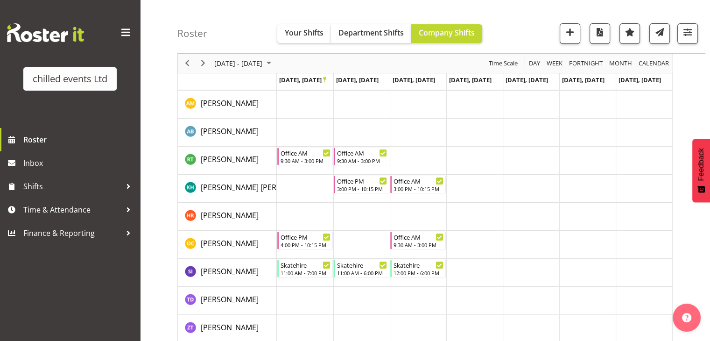
scroll to position [0, 0]
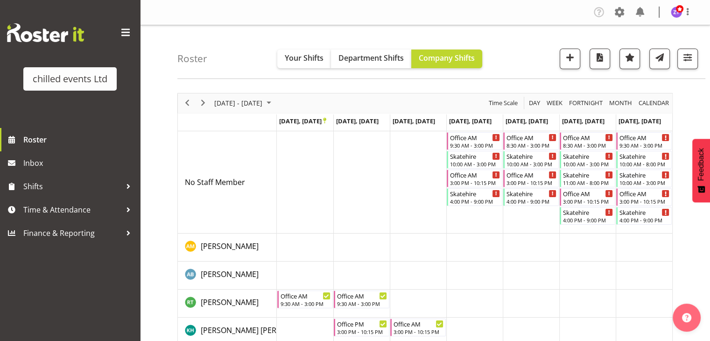
click at [338, 30] on div "Roster Your Shifts Department Shifts Company Shifts All Locations Clear [PERSON…" at bounding box center [441, 52] width 528 height 54
